Goal: Task Accomplishment & Management: Manage account settings

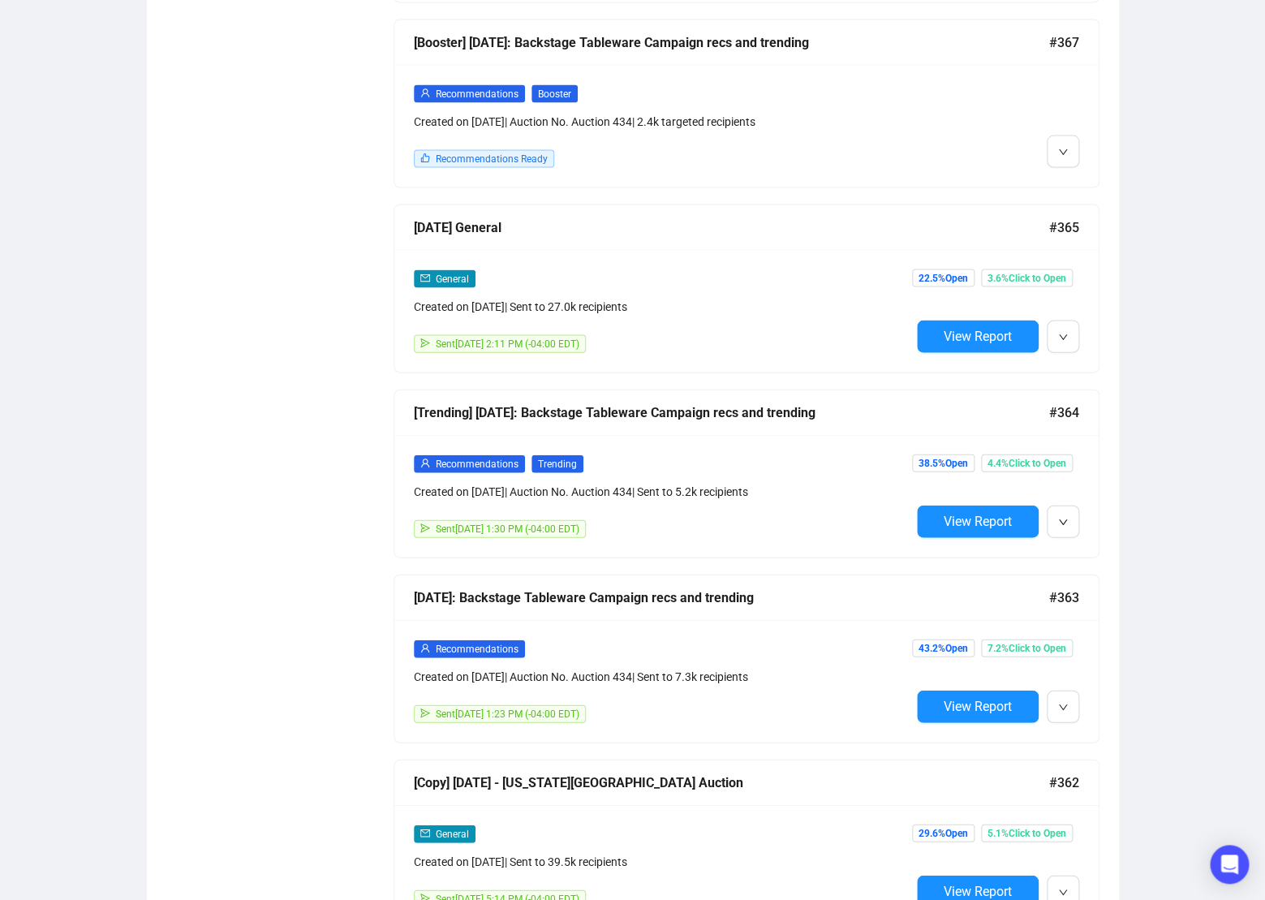
scroll to position [1235, 0]
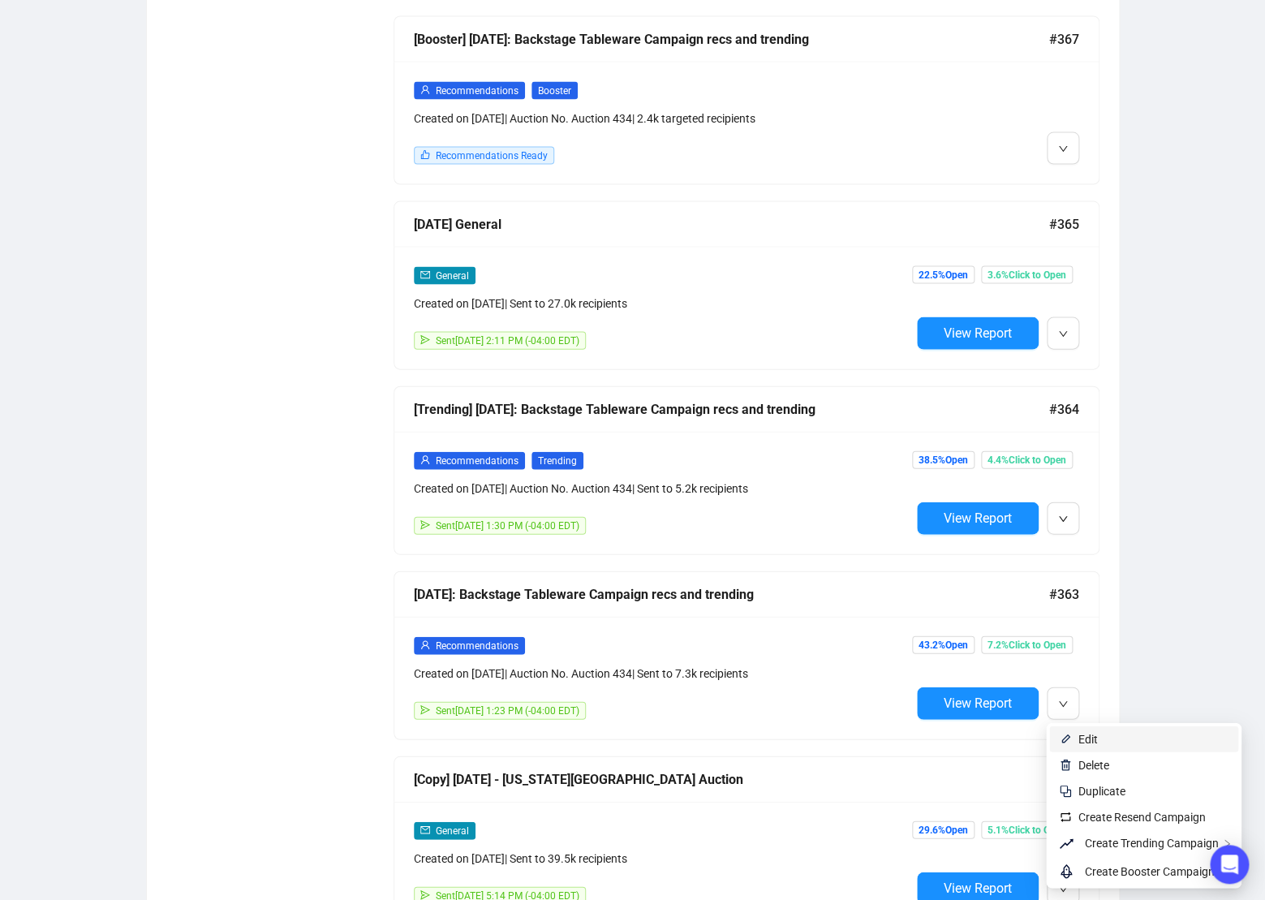
click at [1081, 732] on span "Edit" at bounding box center [1087, 738] width 19 height 13
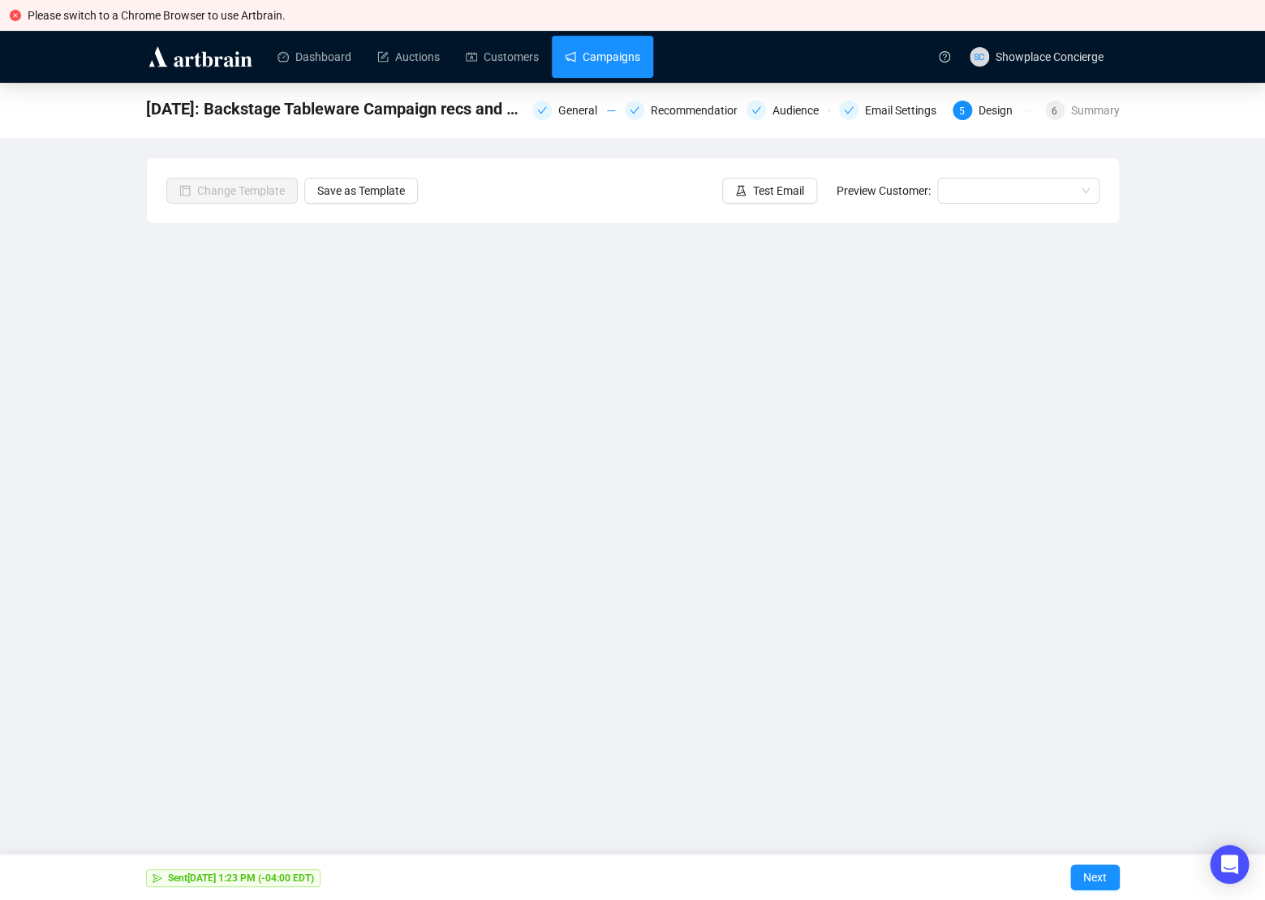
click at [586, 58] on link "Campaigns" at bounding box center [602, 57] width 75 height 42
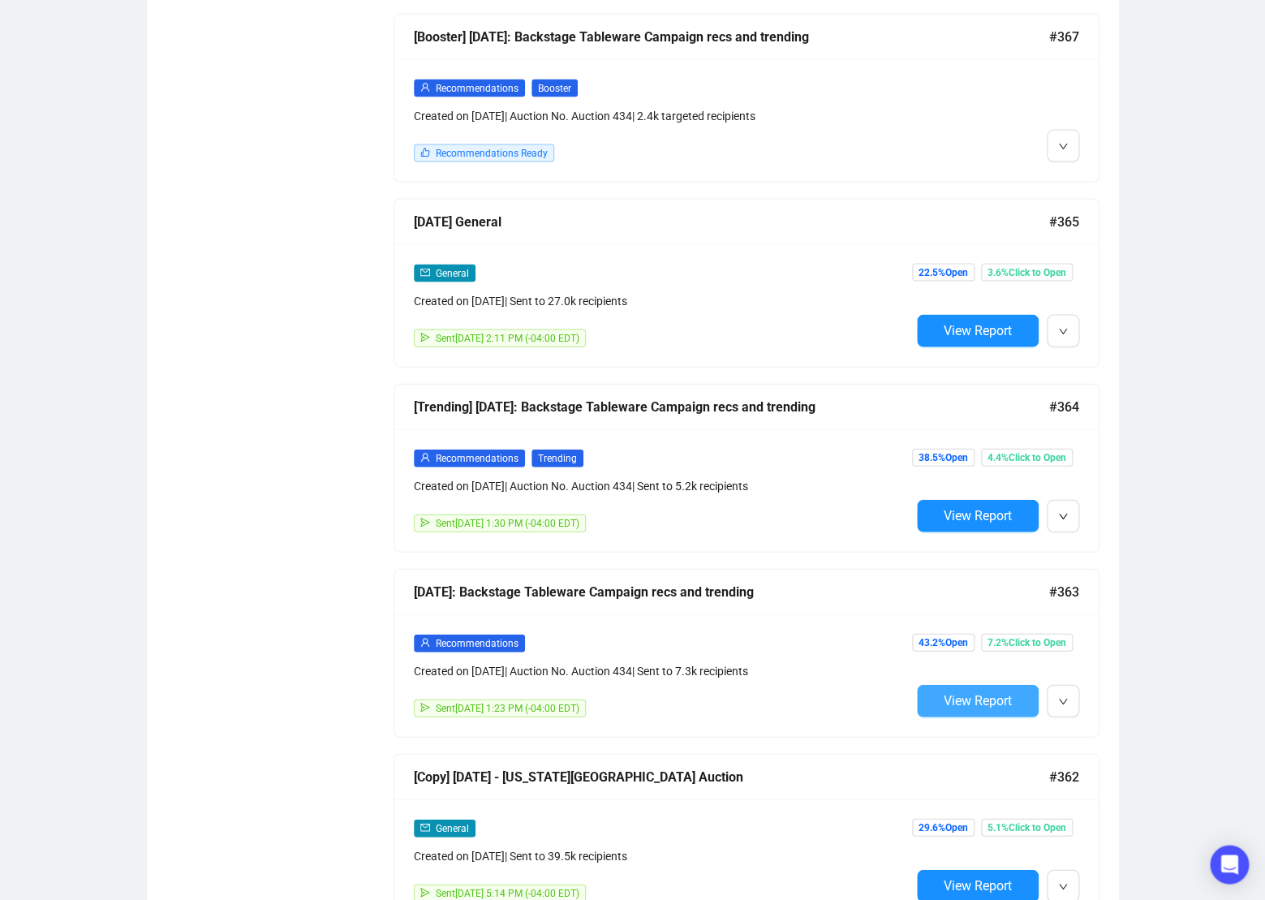
scroll to position [1239, 0]
click at [977, 694] on span "View Report" at bounding box center [977, 698] width 68 height 15
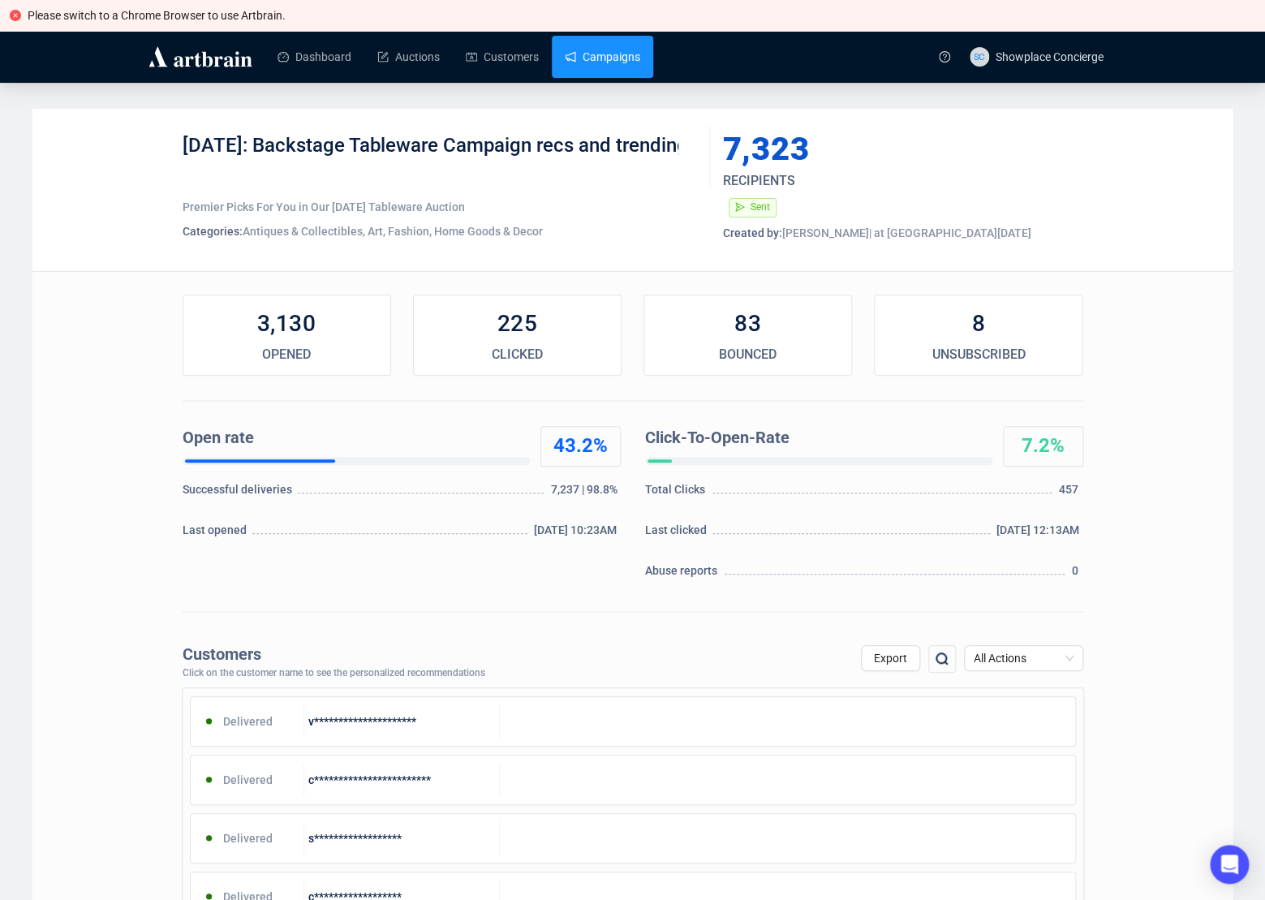
click at [612, 47] on link "Campaigns" at bounding box center [602, 57] width 75 height 42
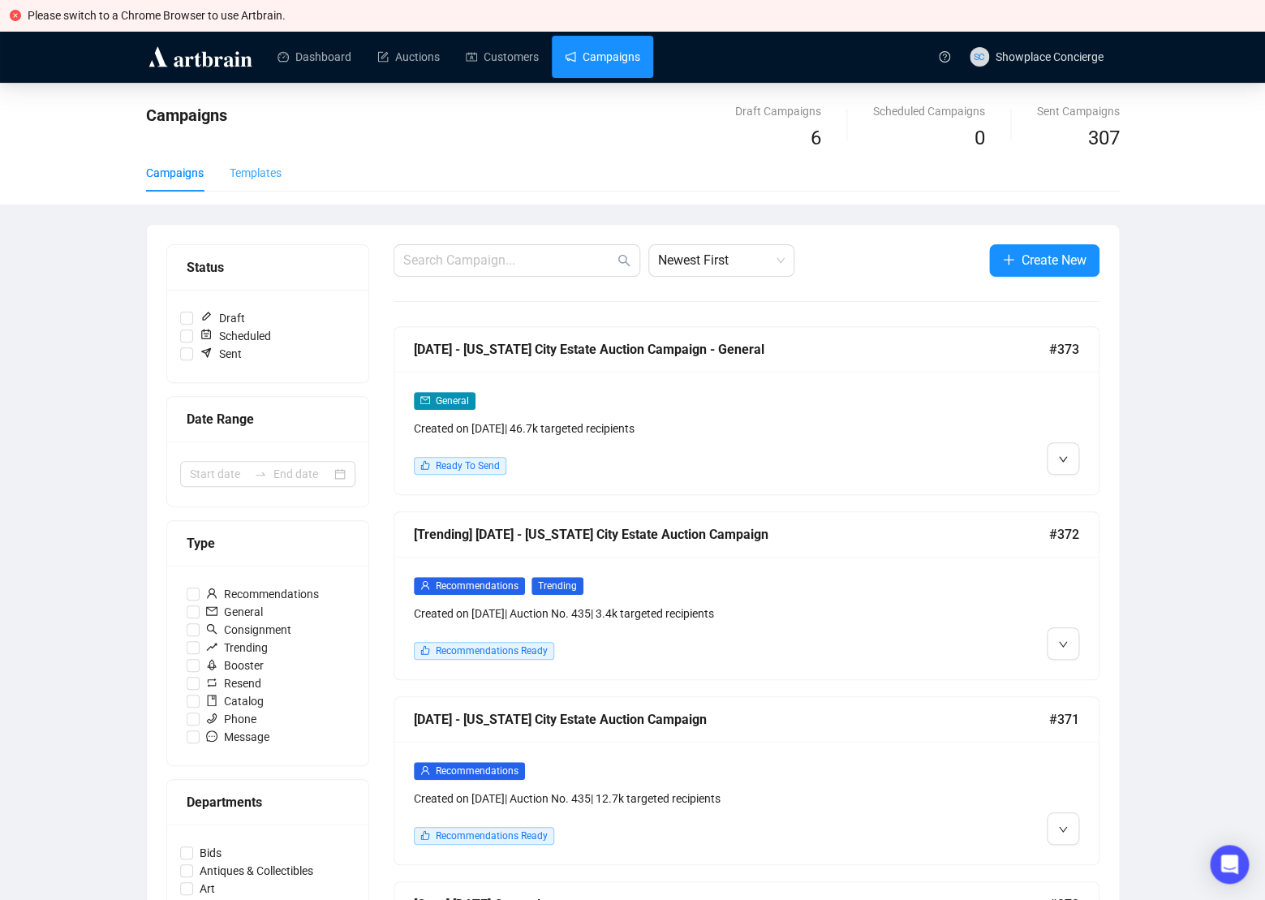
click at [255, 182] on div "Templates" at bounding box center [256, 172] width 52 height 37
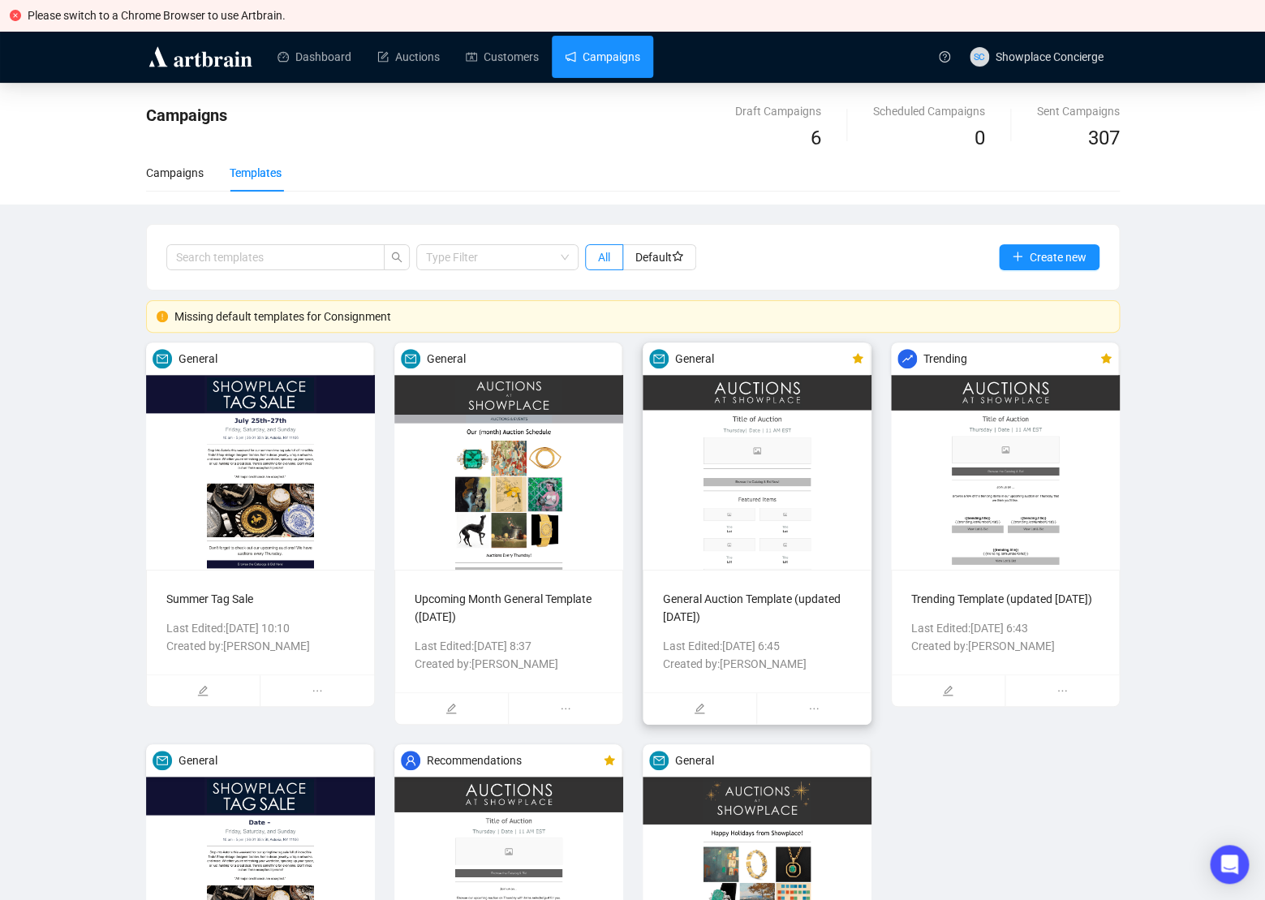
scroll to position [245, 0]
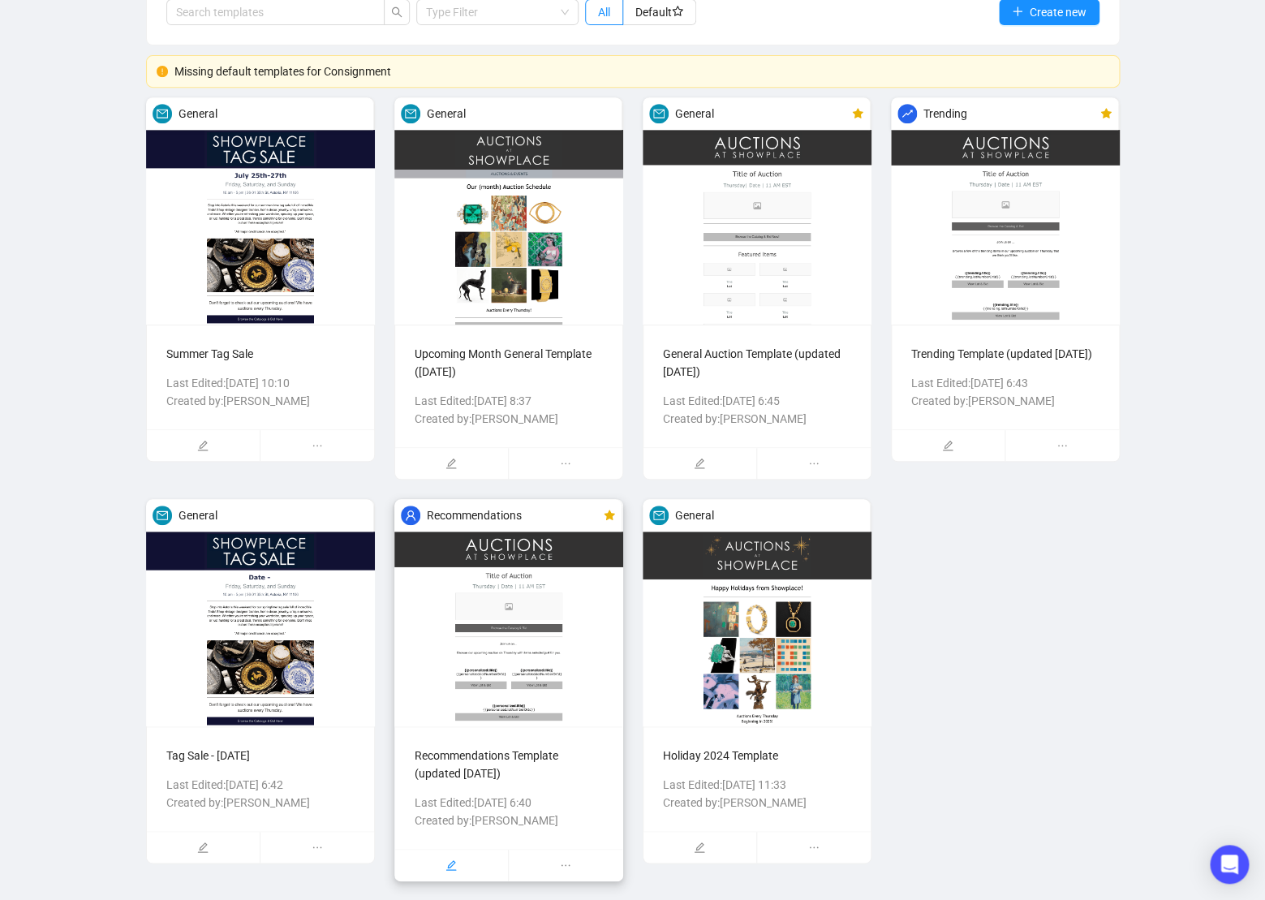
click at [485, 866] on div at bounding box center [451, 864] width 113 height 31
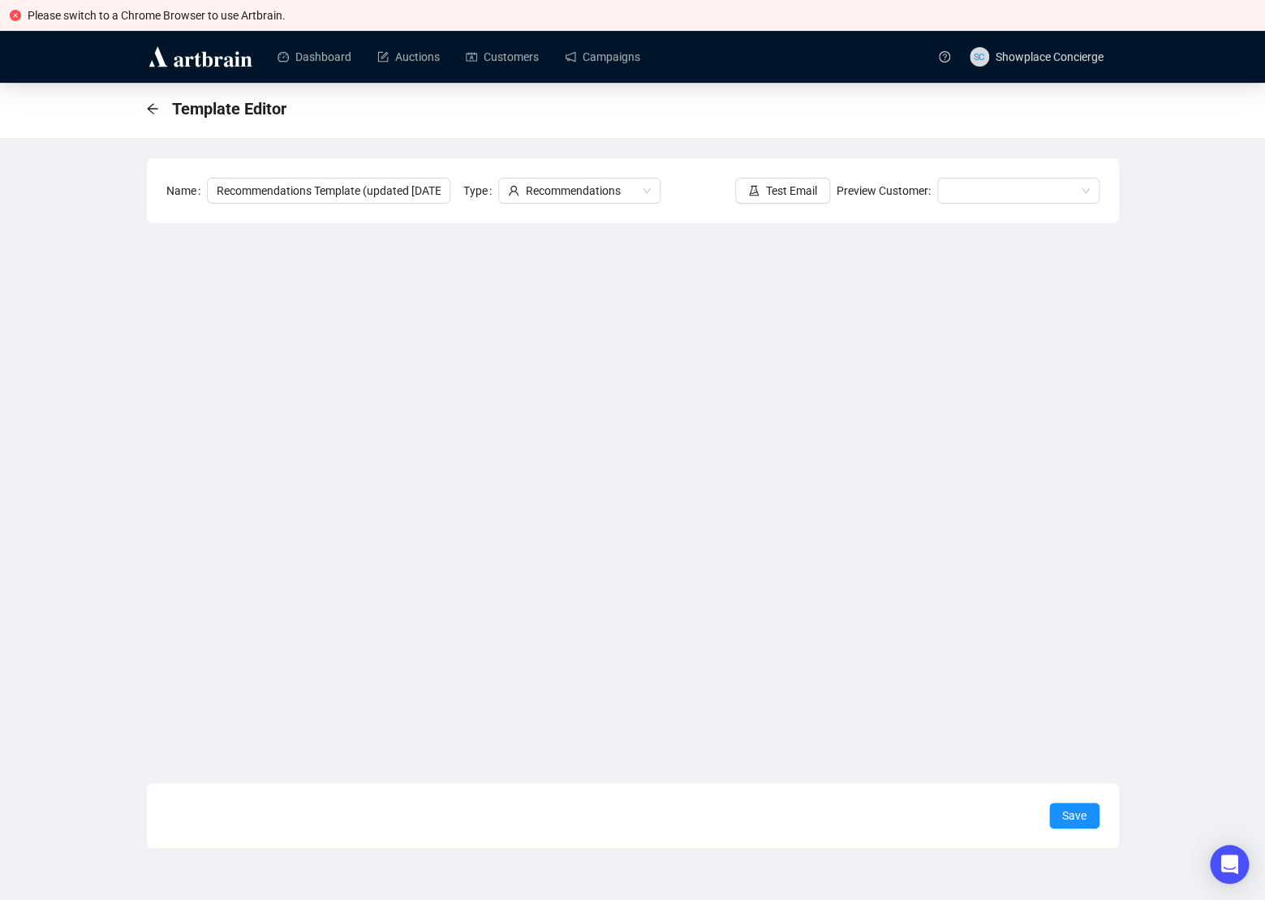
click at [108, 467] on div "Template Editor Name Recommendations Template (updated [DATE]) Type Recommendat…" at bounding box center [632, 466] width 1265 height 766
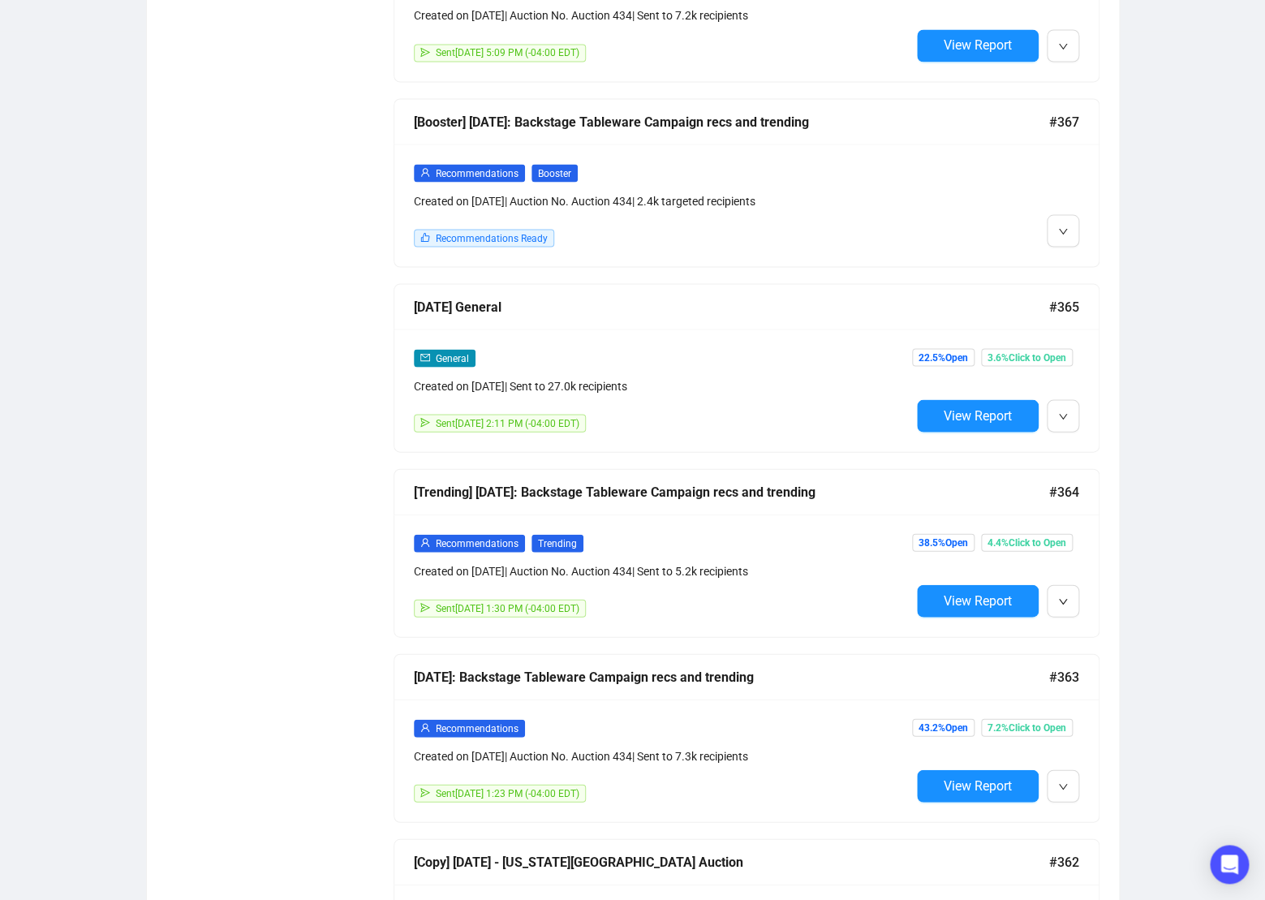
scroll to position [1160, 0]
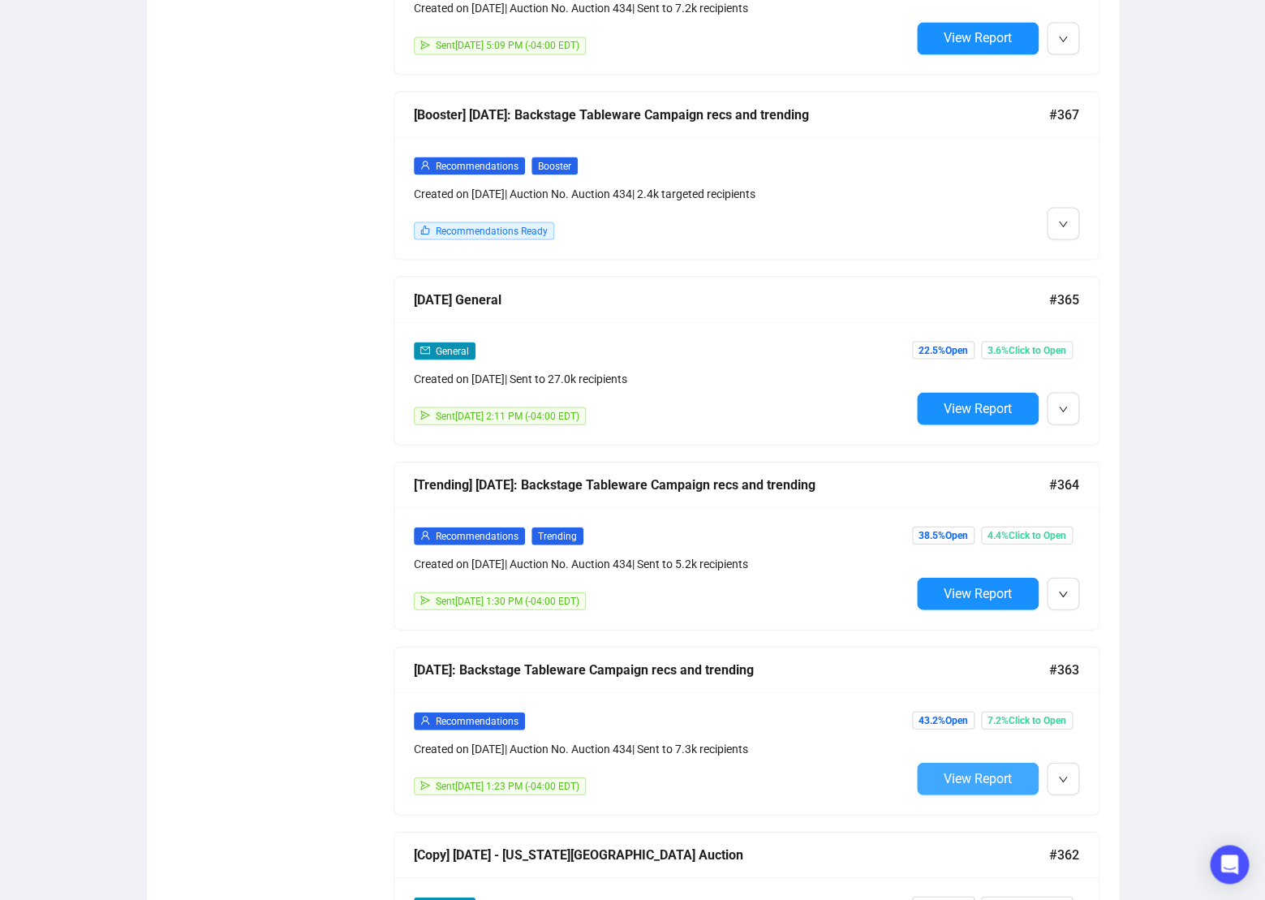
click at [959, 774] on span "View Report" at bounding box center [977, 777] width 68 height 15
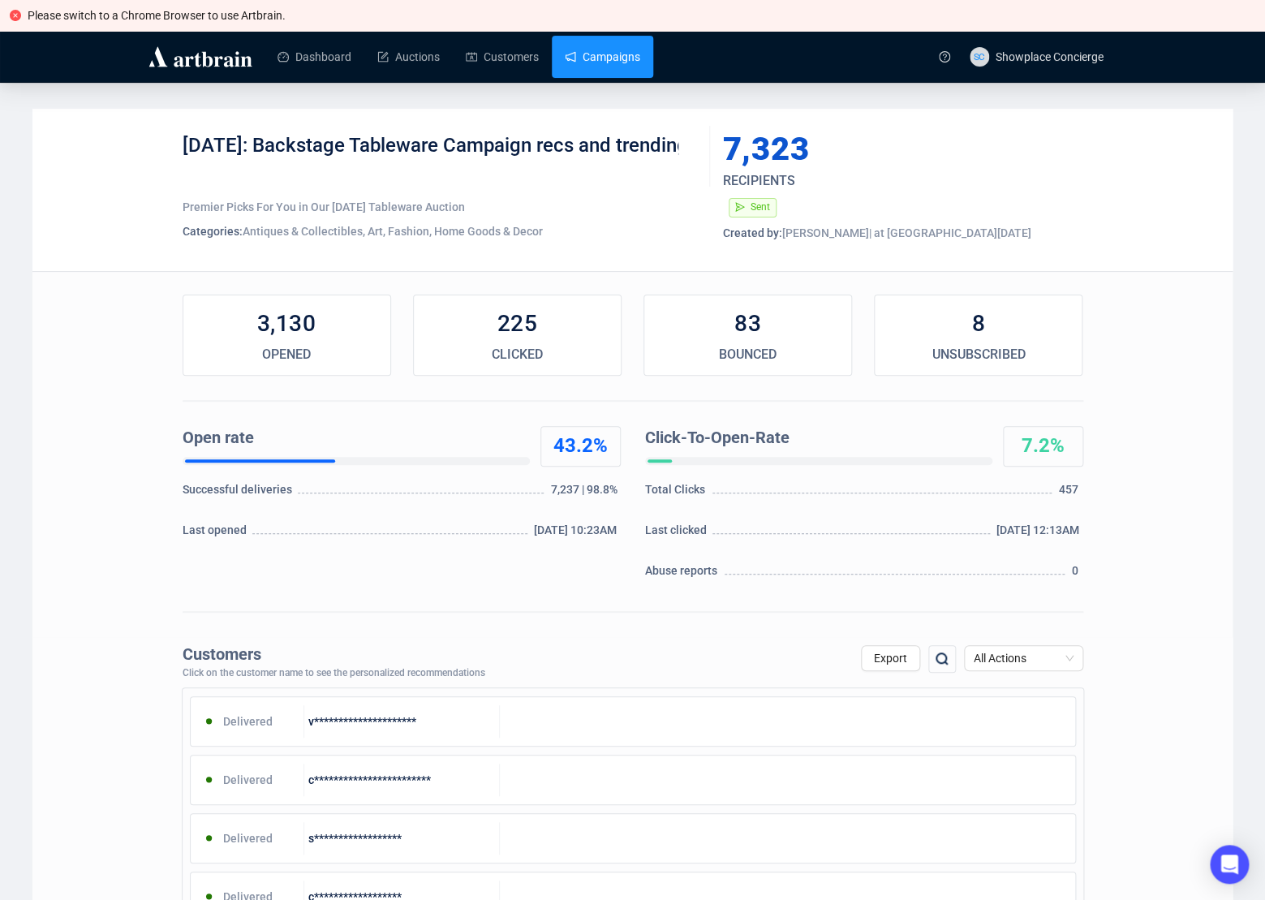
click at [601, 64] on link "Campaigns" at bounding box center [602, 57] width 75 height 42
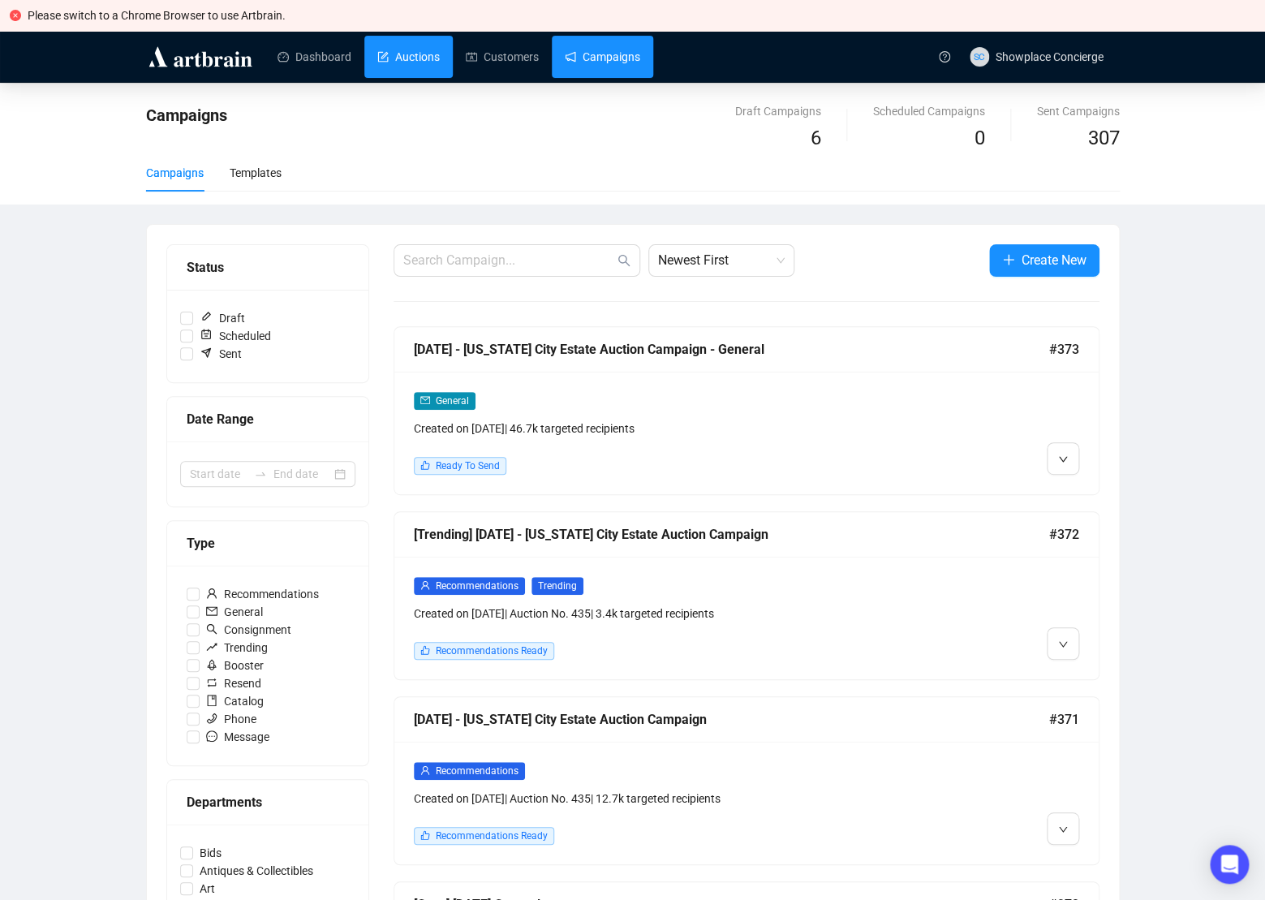
click at [419, 52] on link "Auctions" at bounding box center [408, 57] width 62 height 42
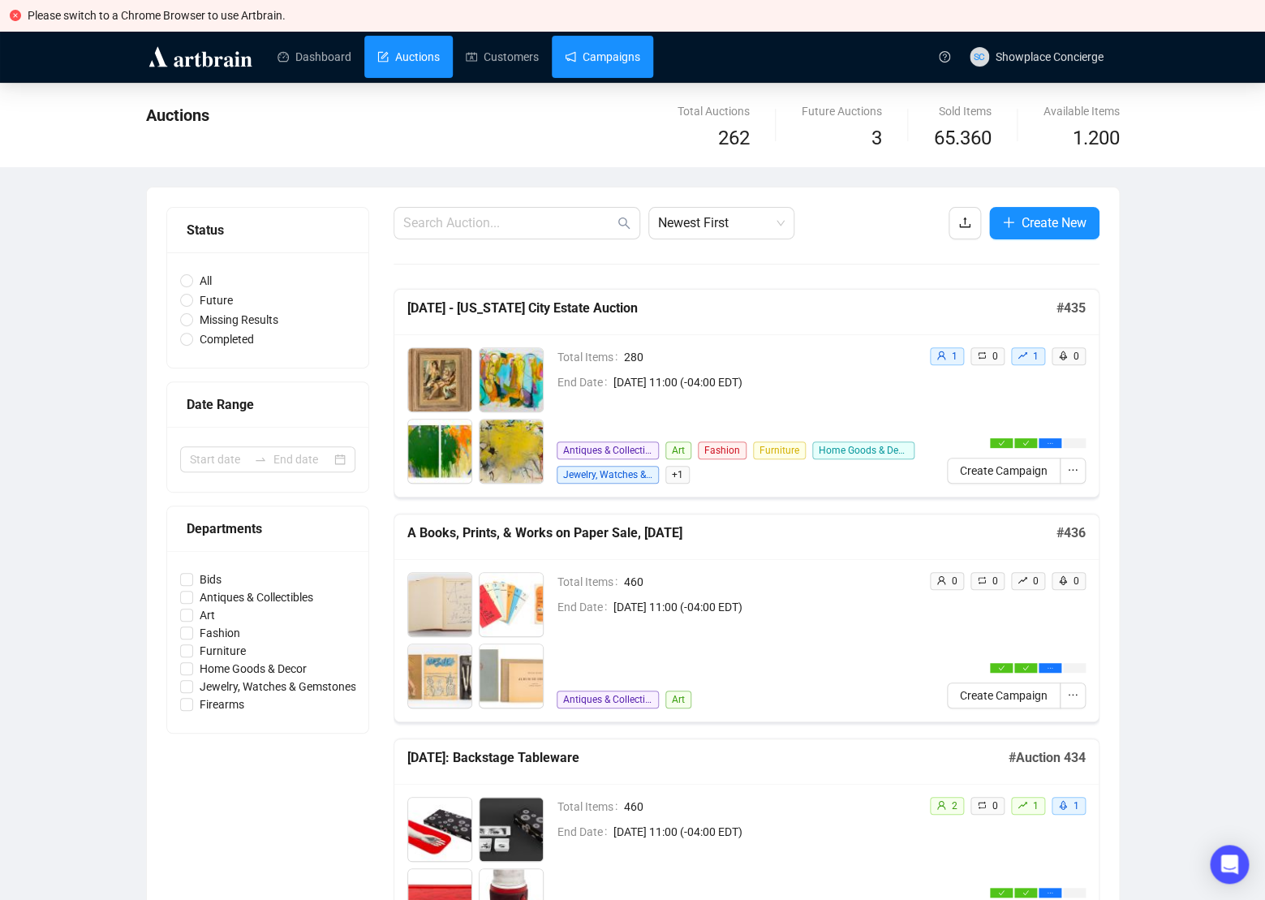
click at [593, 54] on link "Campaigns" at bounding box center [602, 57] width 75 height 42
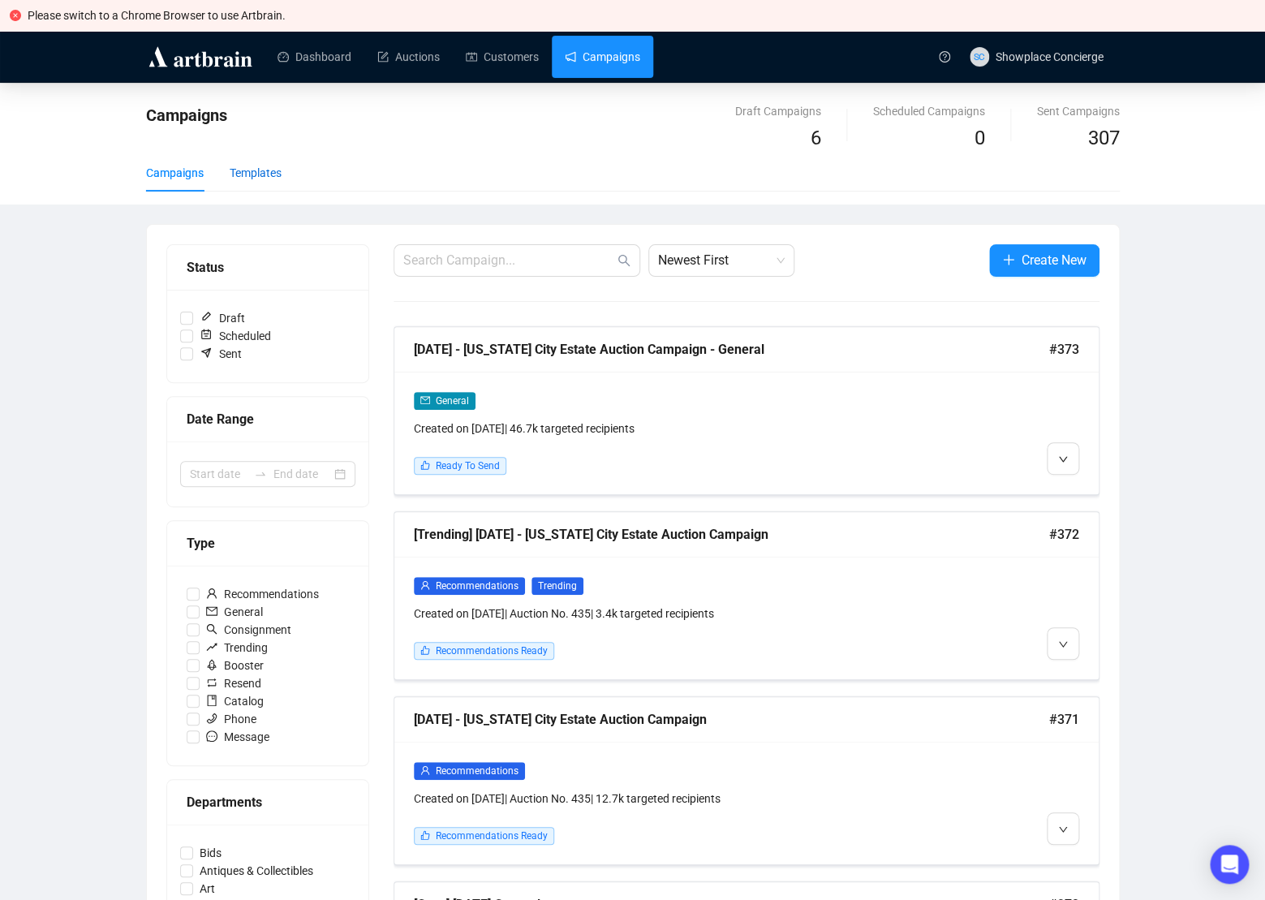
click at [270, 176] on div "Templates" at bounding box center [256, 173] width 52 height 18
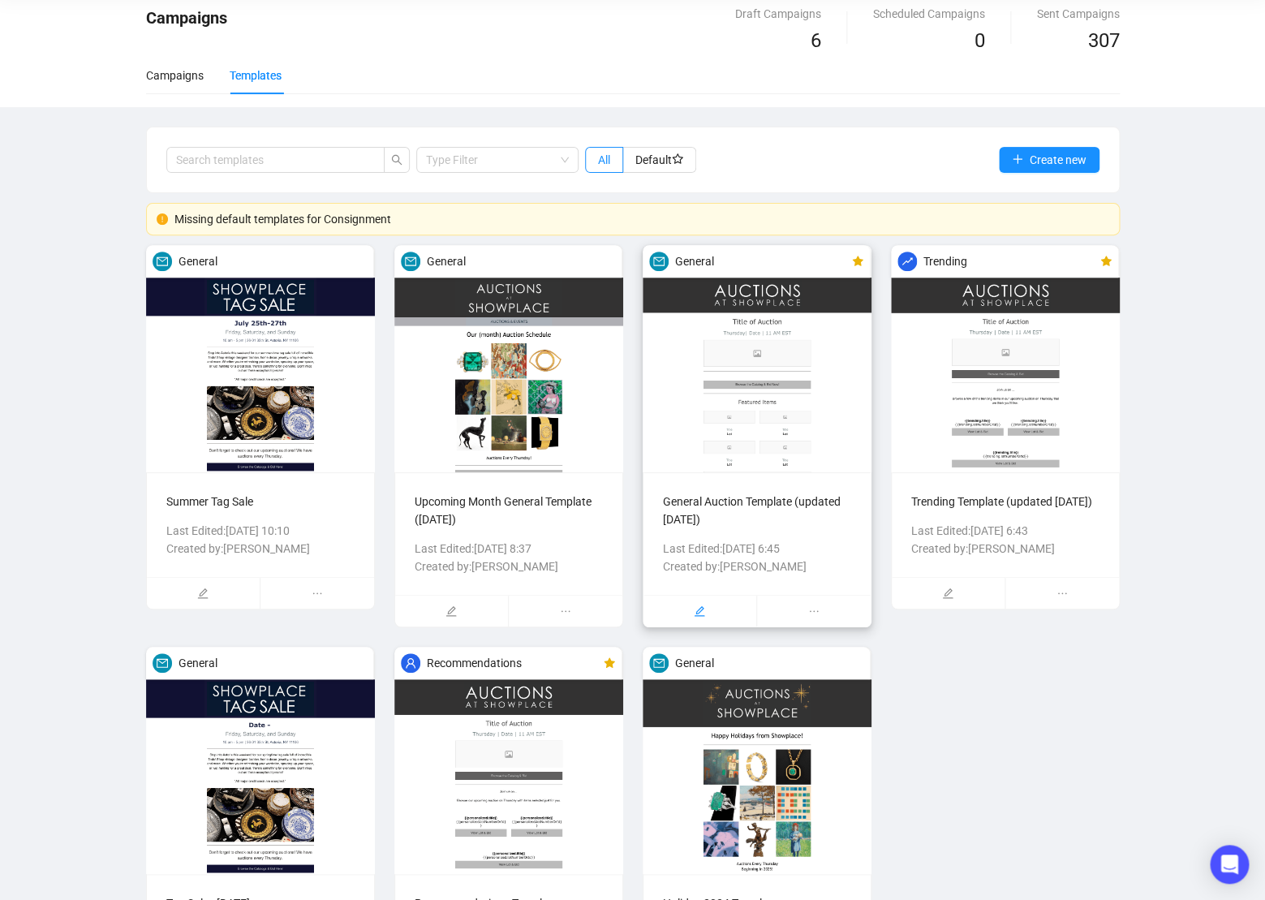
scroll to position [245, 0]
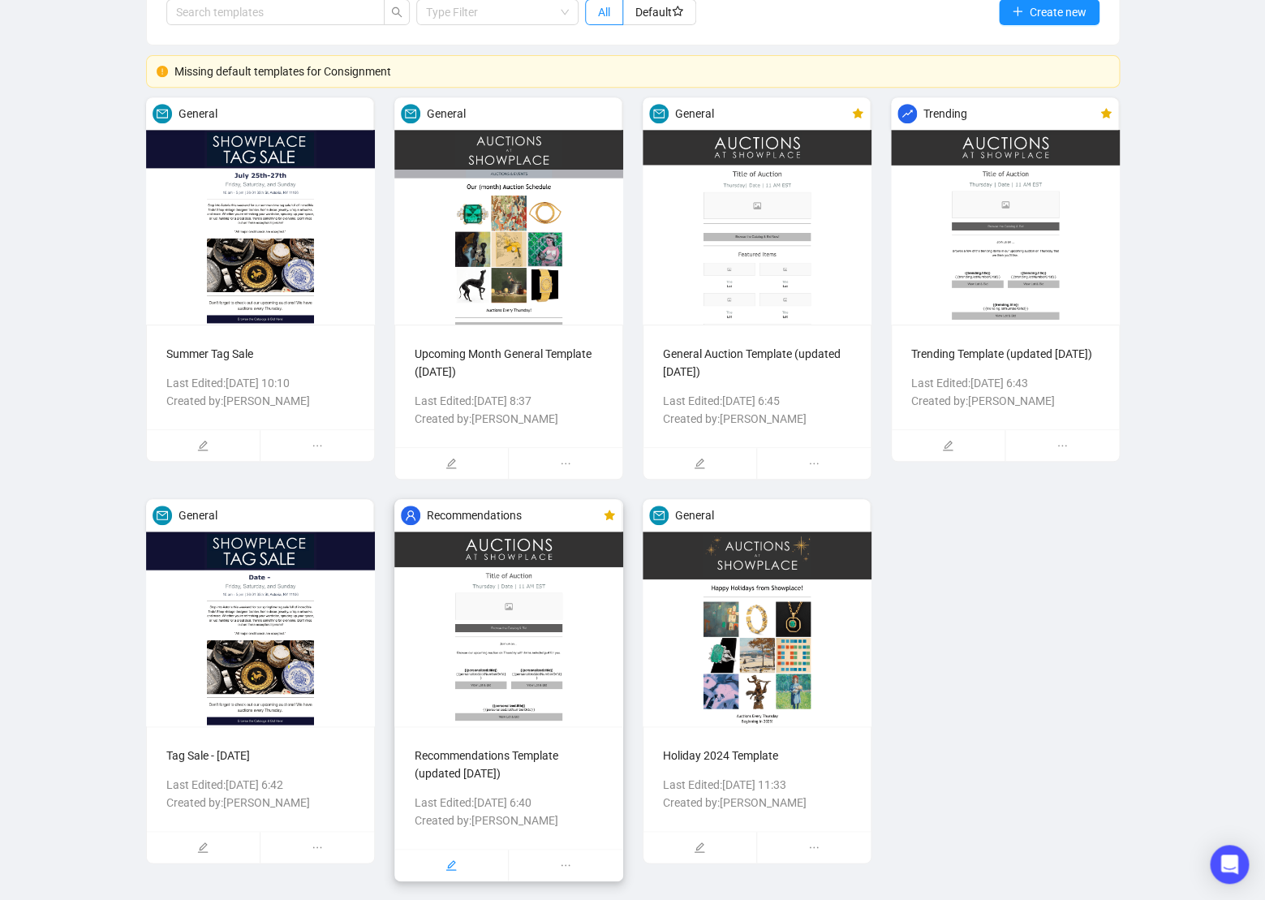
click at [453, 875] on div at bounding box center [451, 864] width 113 height 31
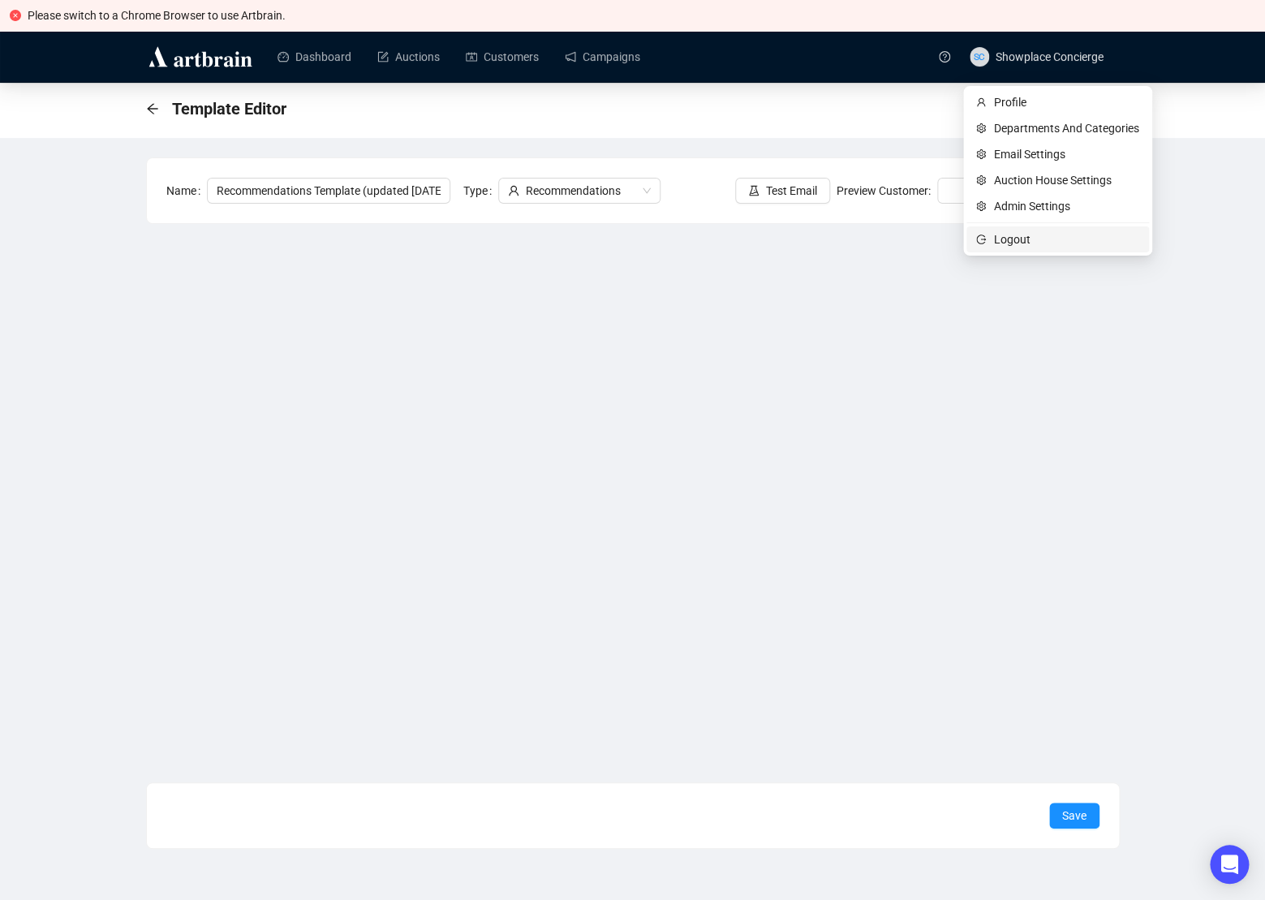
click at [1044, 232] on span "Logout" at bounding box center [1066, 239] width 145 height 18
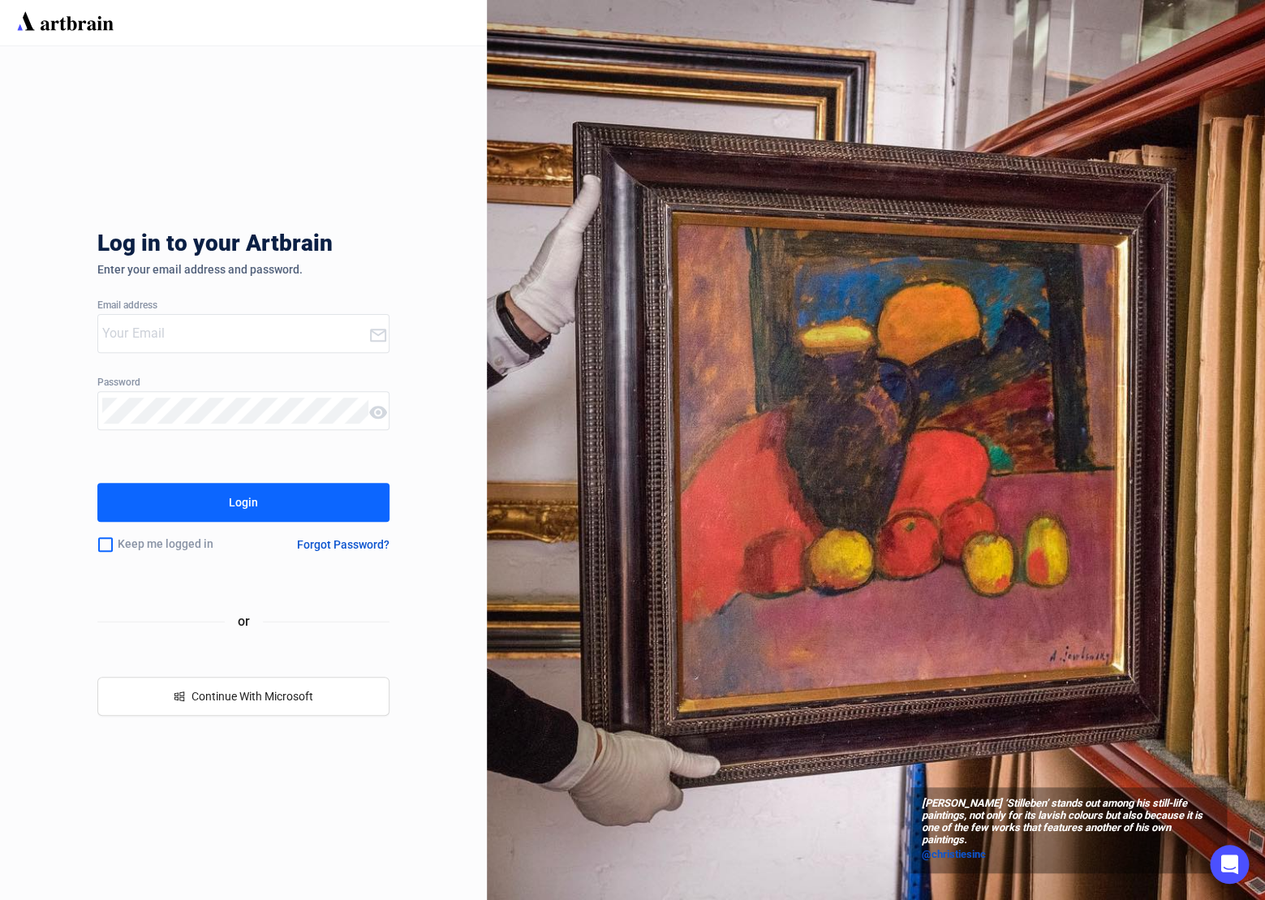
click at [200, 333] on input "email" at bounding box center [235, 333] width 266 height 26
click at [391, 217] on div "Log in to your Artbrain Enter your email address and password. Email address [P…" at bounding box center [243, 472] width 487 height 853
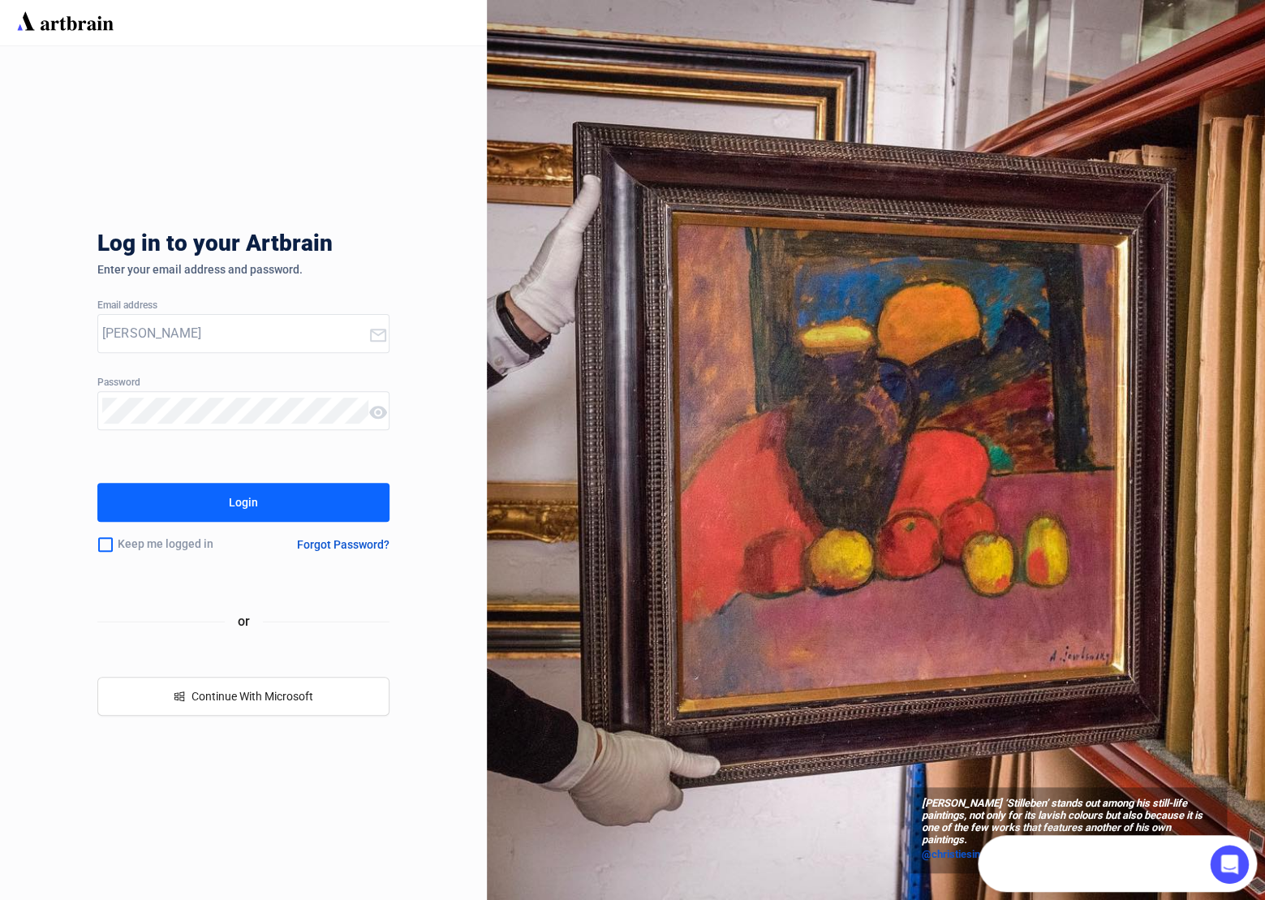
click at [156, 332] on input "[PERSON_NAME]" at bounding box center [235, 333] width 266 height 26
type input "[EMAIL_ADDRESS][PERSON_NAME][DOMAIN_NAME]"
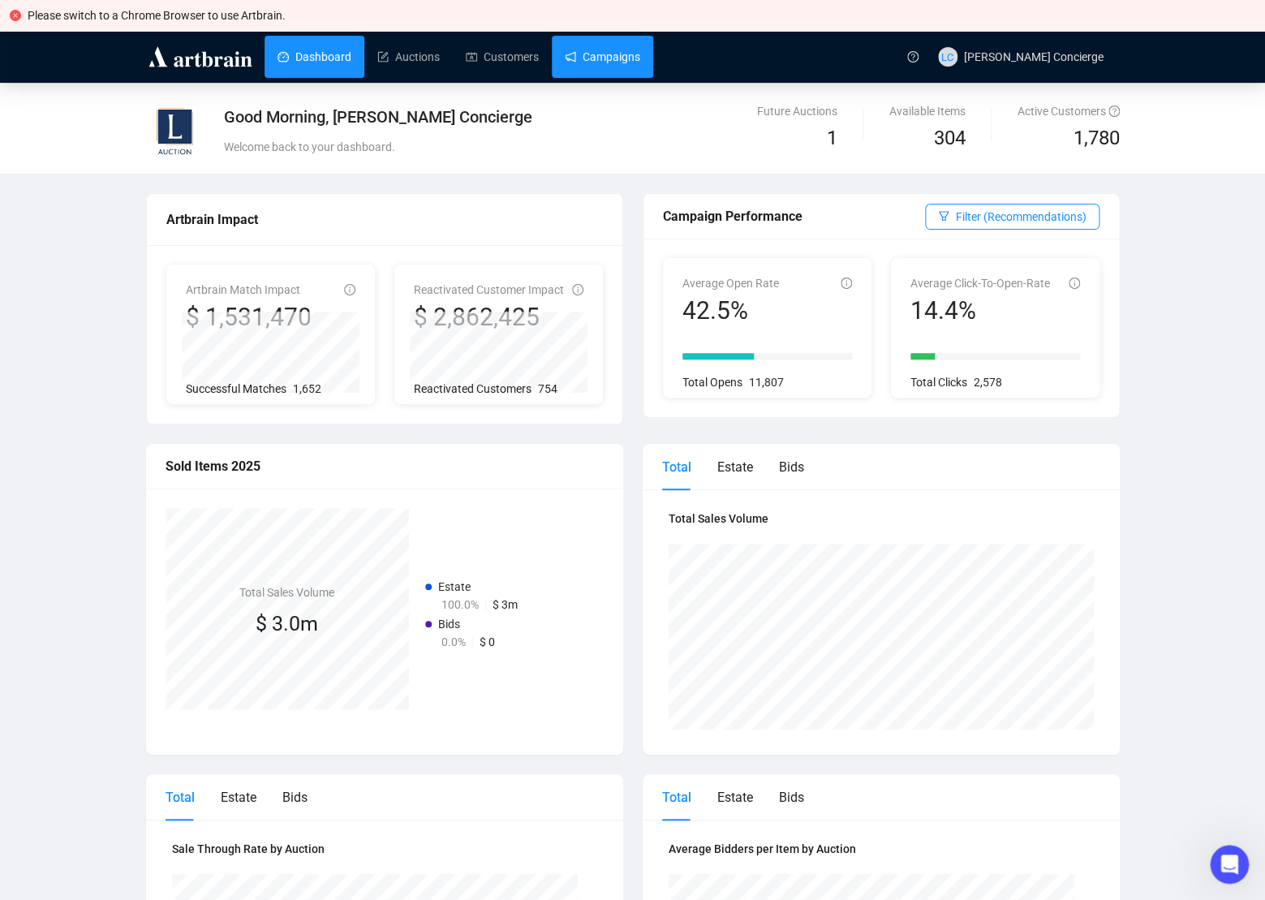
click at [610, 55] on link "Campaigns" at bounding box center [602, 57] width 75 height 42
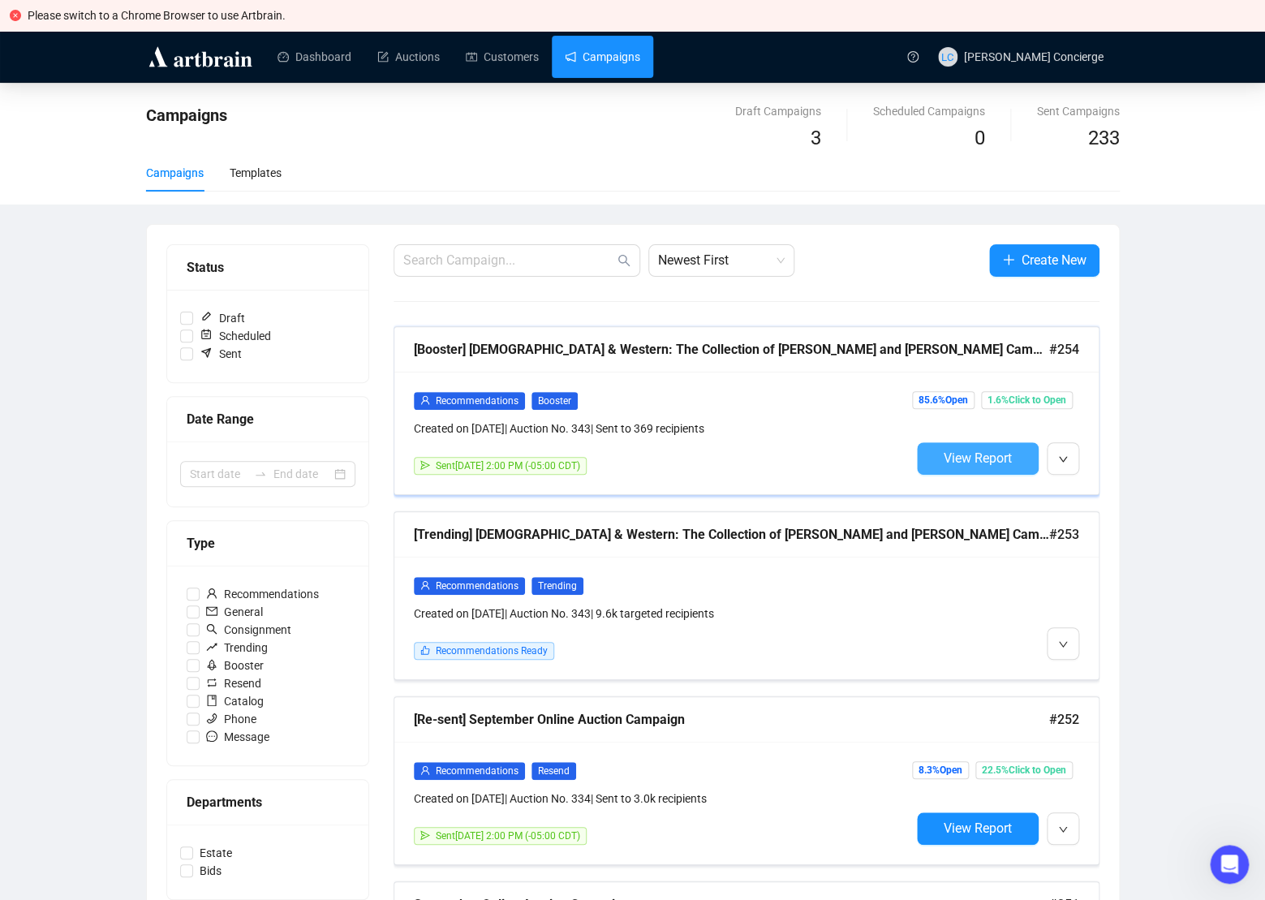
click at [971, 460] on span "View Report" at bounding box center [977, 457] width 68 height 15
click at [1080, 667] on li "Edit" at bounding box center [1084, 679] width 70 height 26
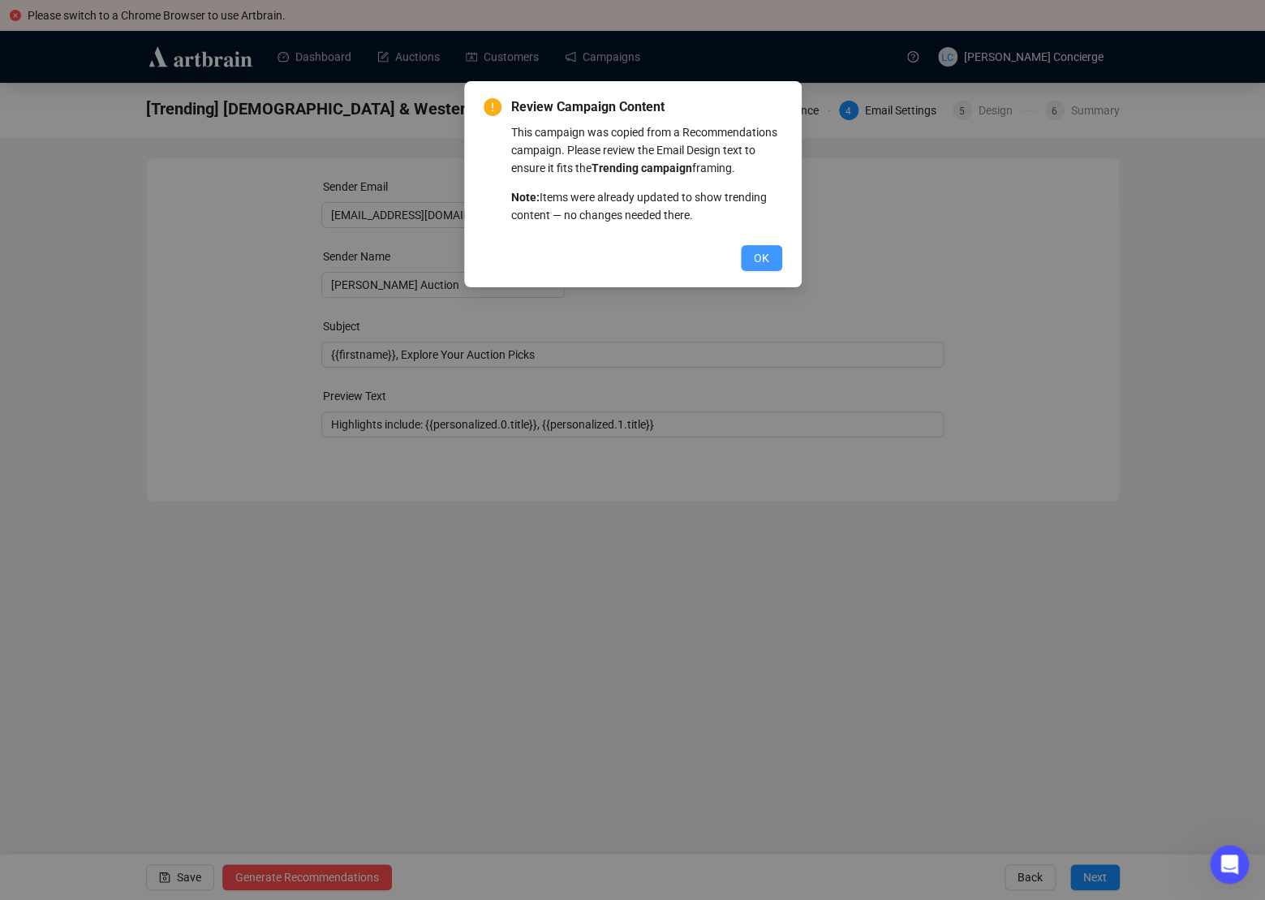
click at [763, 267] on span "OK" at bounding box center [761, 258] width 15 height 18
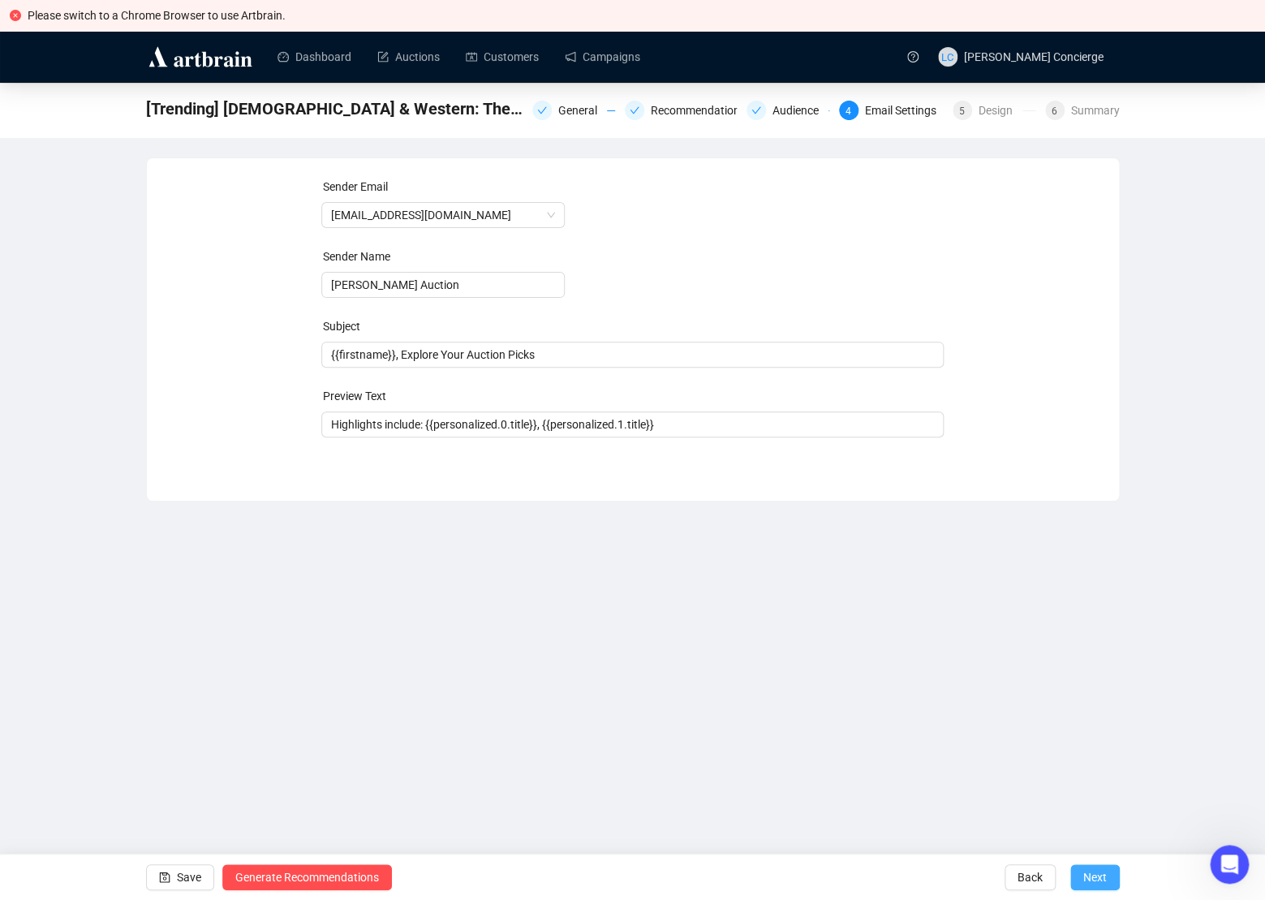
click at [1099, 887] on span "Next" at bounding box center [1095, 876] width 24 height 45
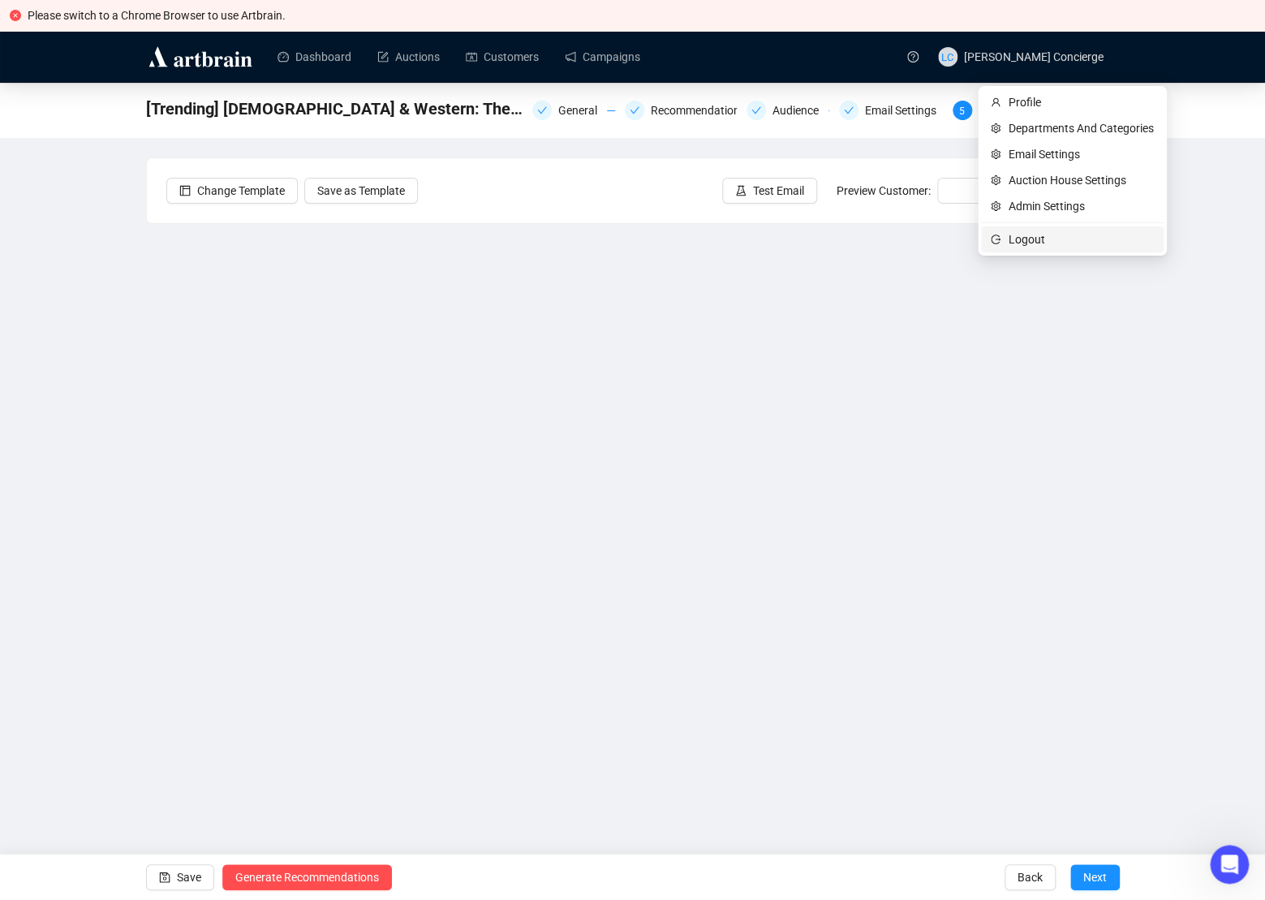
click at [1025, 238] on span "Logout" at bounding box center [1080, 239] width 145 height 18
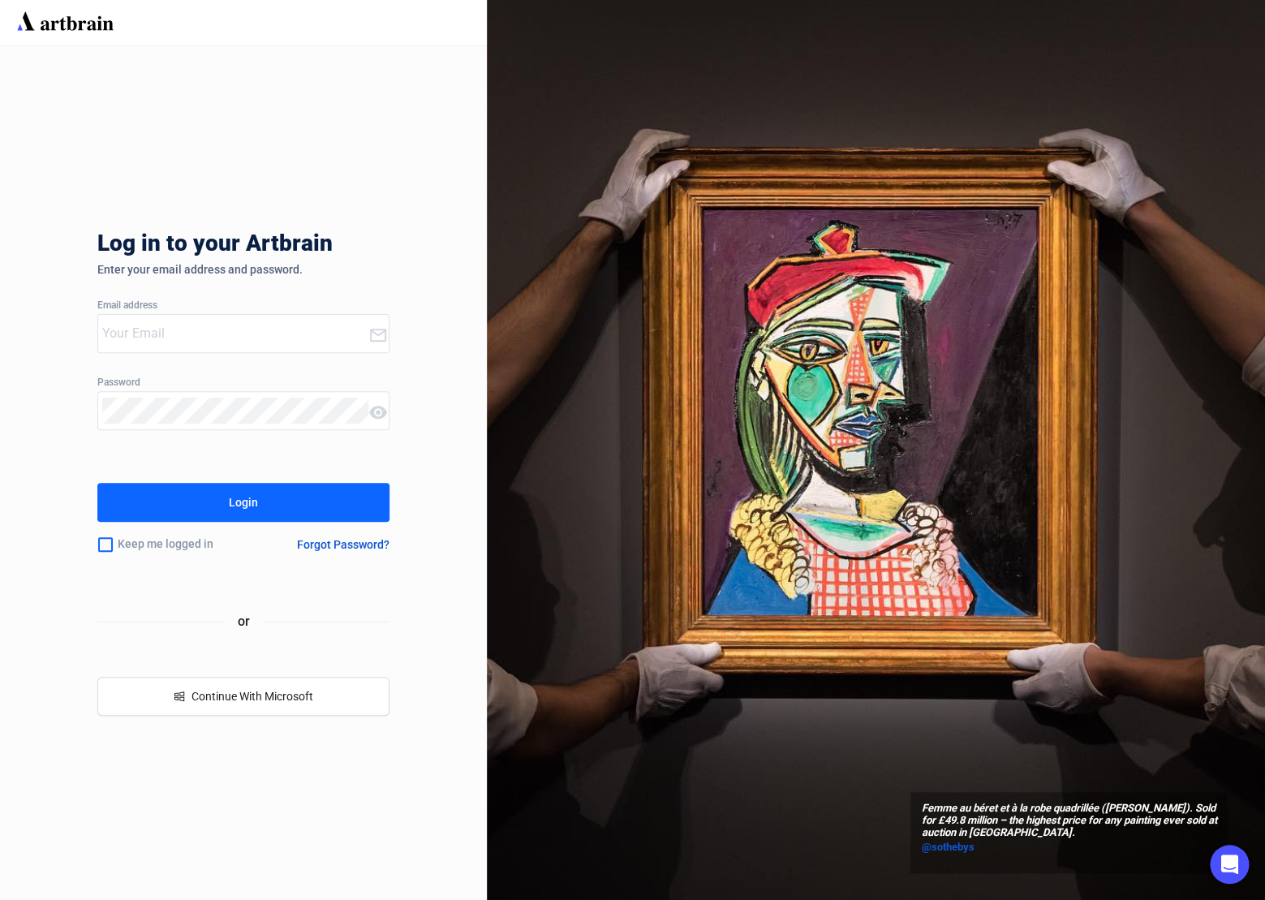
click at [229, 340] on input "email" at bounding box center [235, 333] width 266 height 26
type input "[EMAIL_ADDRESS][DOMAIN_NAME]"
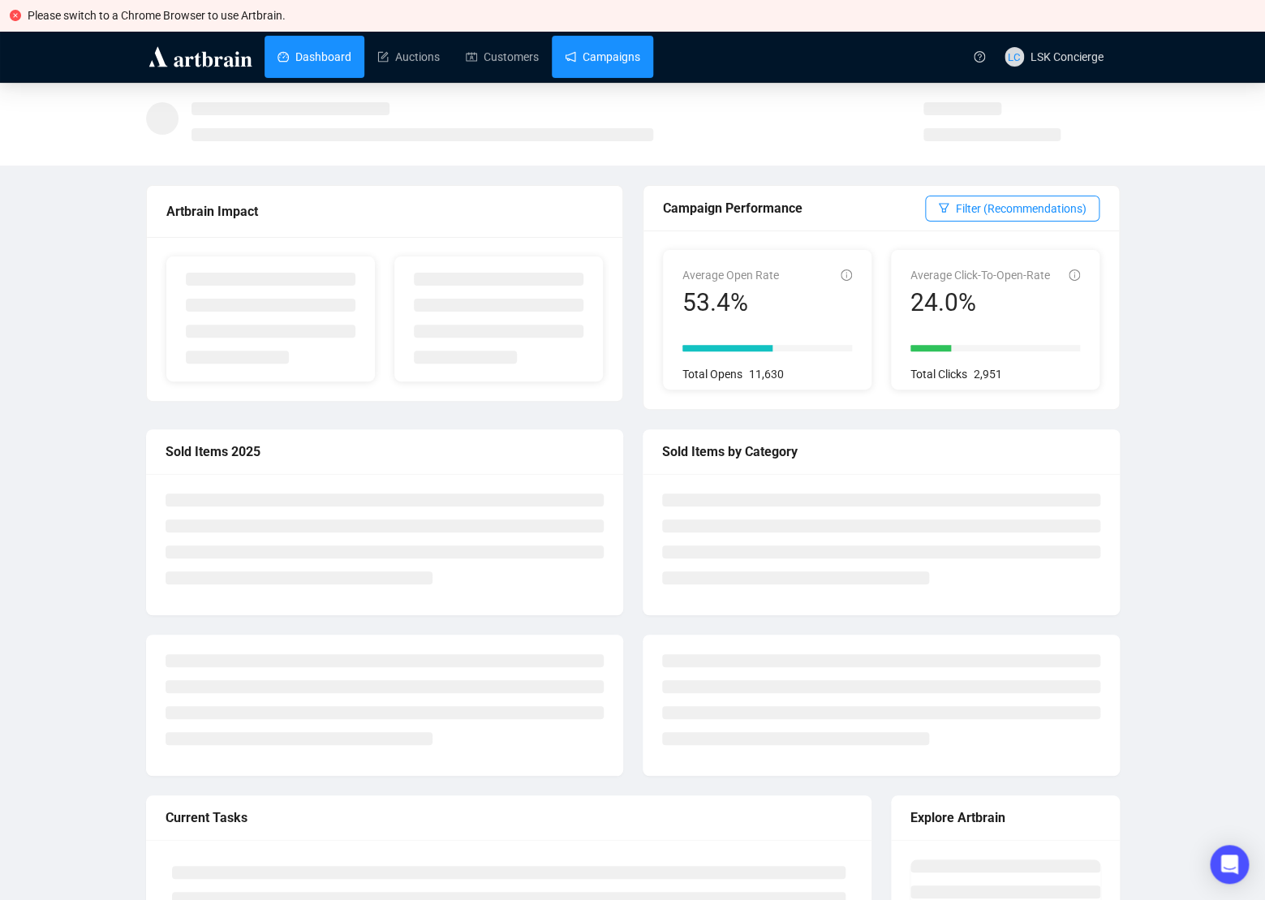
click at [624, 58] on link "Campaigns" at bounding box center [602, 57] width 75 height 42
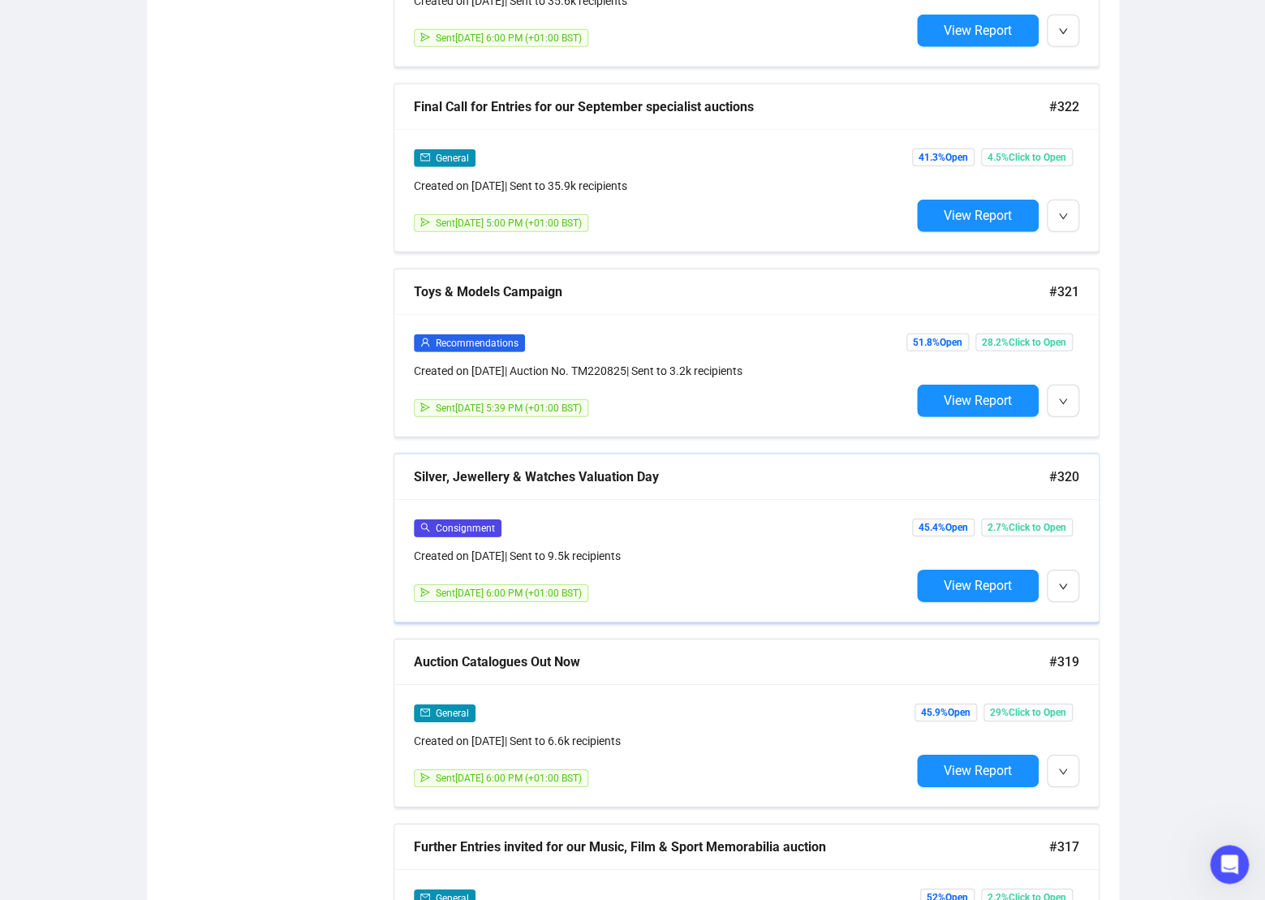
scroll to position [1723, 0]
click at [1003, 594] on button "View Report" at bounding box center [978, 585] width 122 height 32
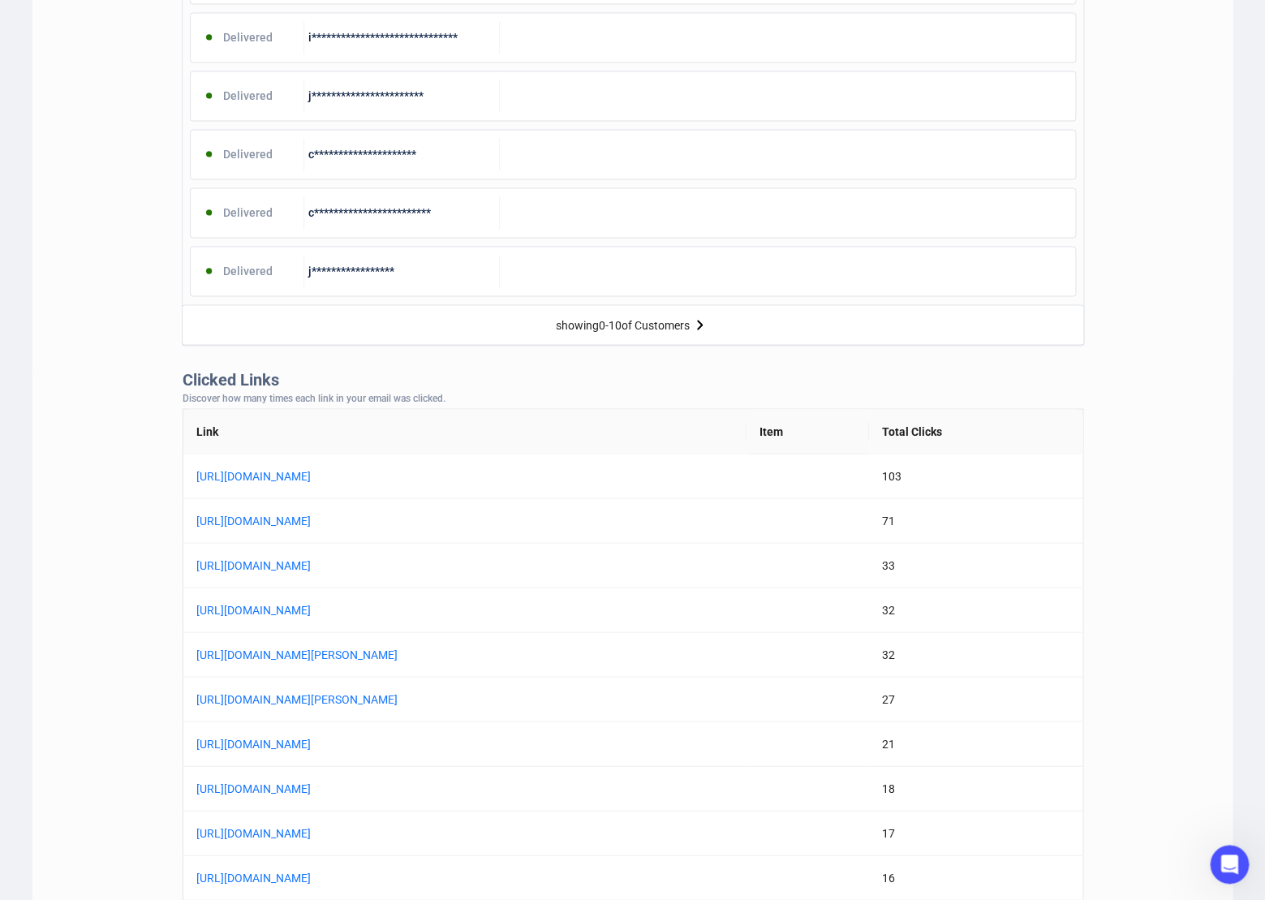
scroll to position [1086, 0]
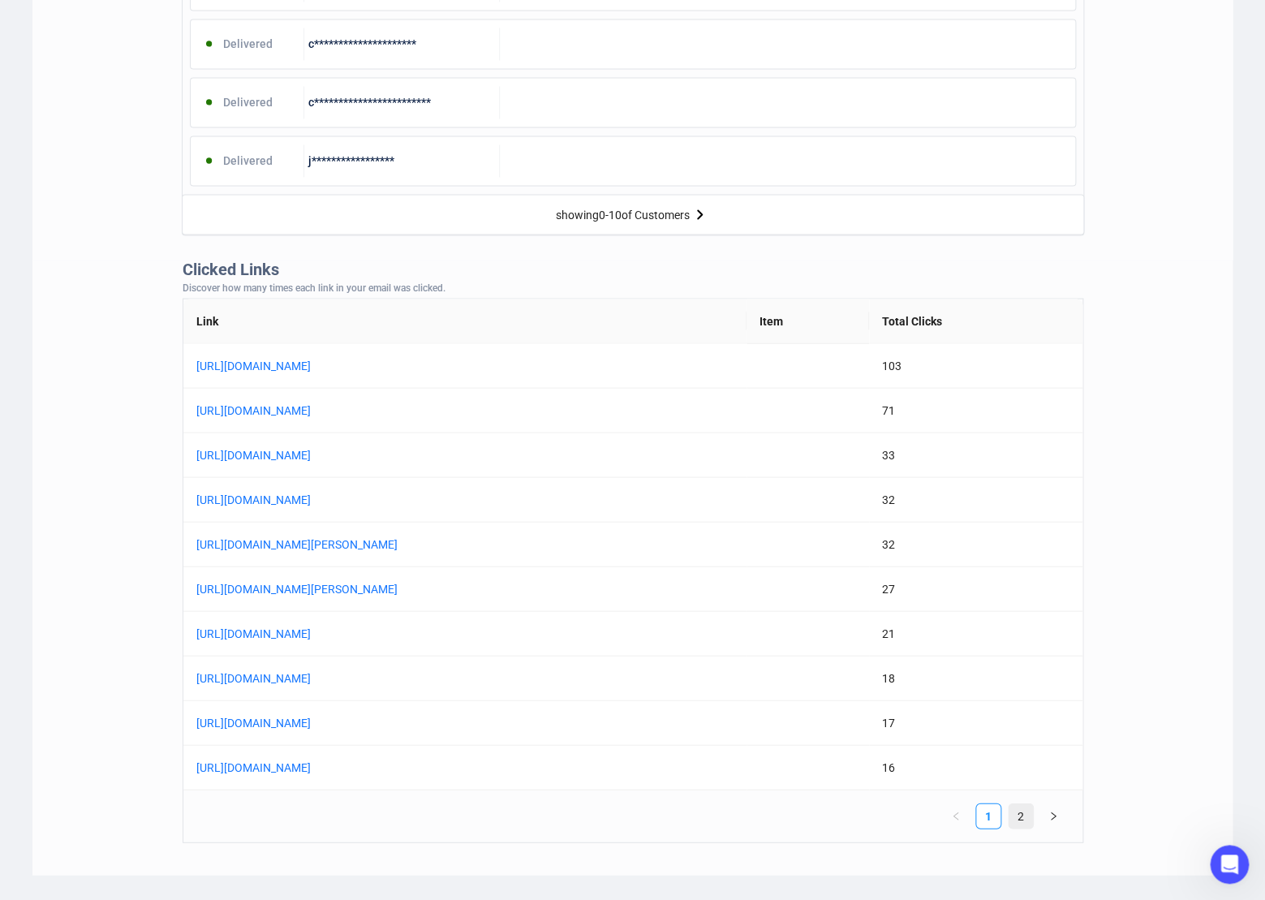
click at [1020, 814] on link "2" at bounding box center [1020, 815] width 24 height 24
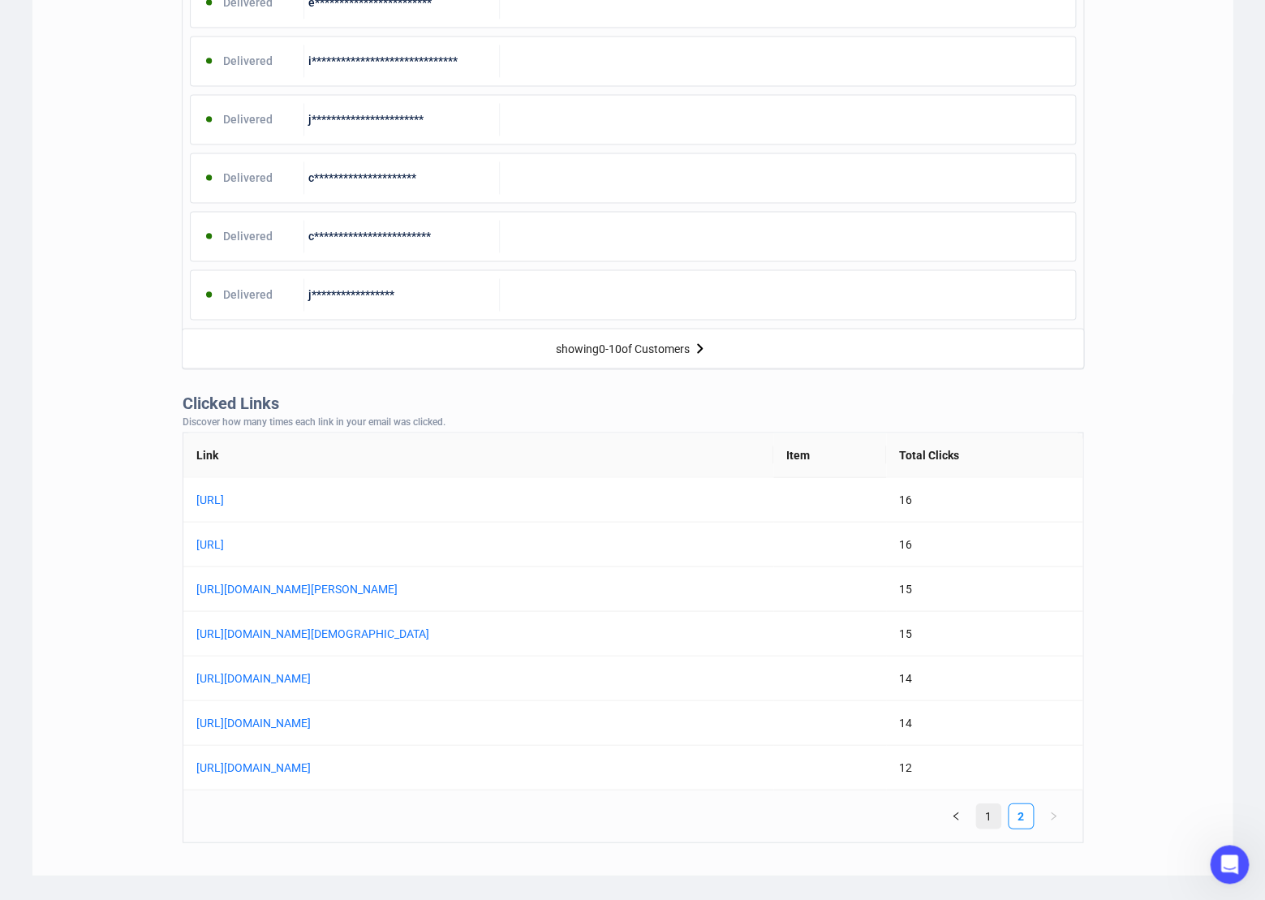
click at [998, 814] on link "1" at bounding box center [988, 815] width 24 height 24
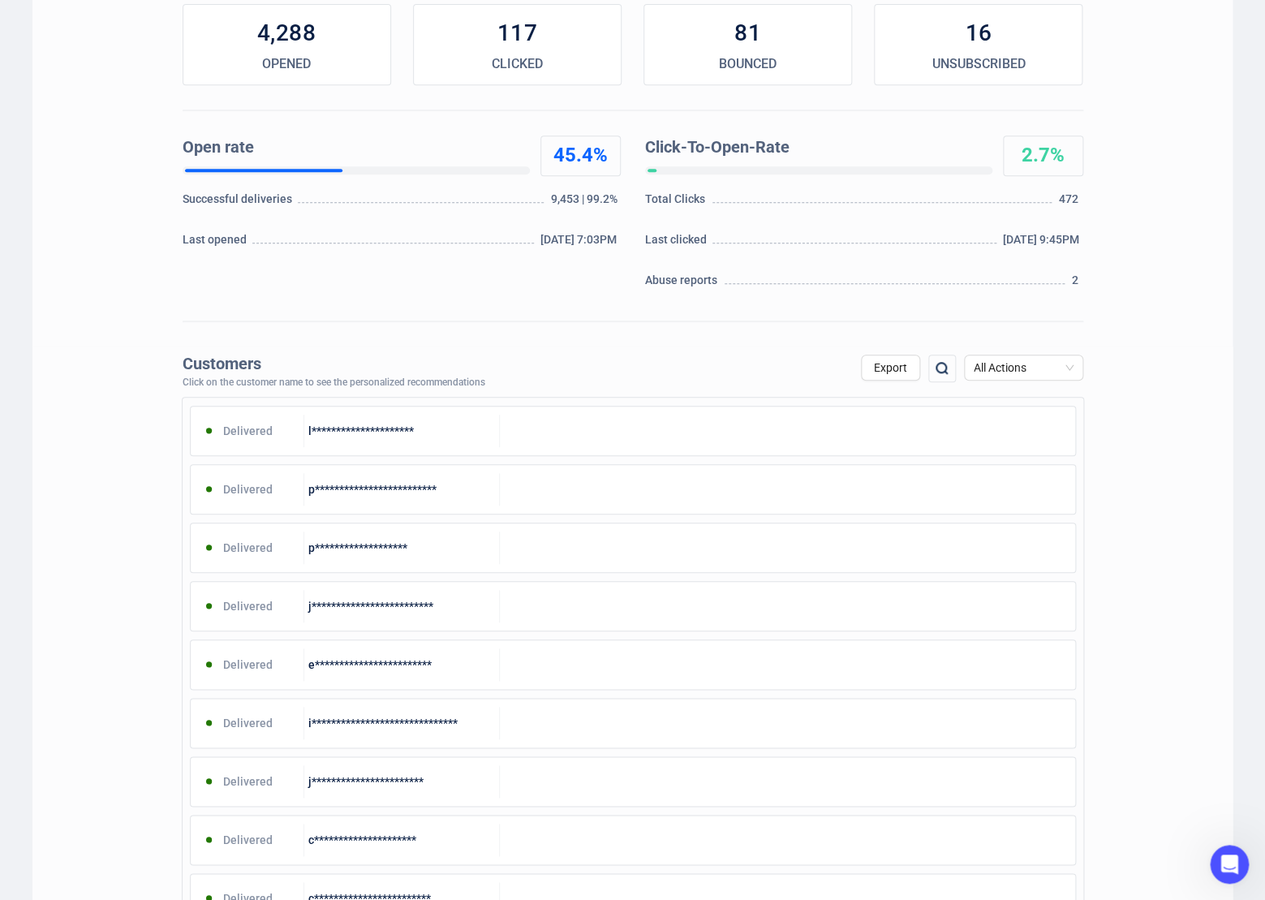
scroll to position [0, 0]
